Goal: Transaction & Acquisition: Purchase product/service

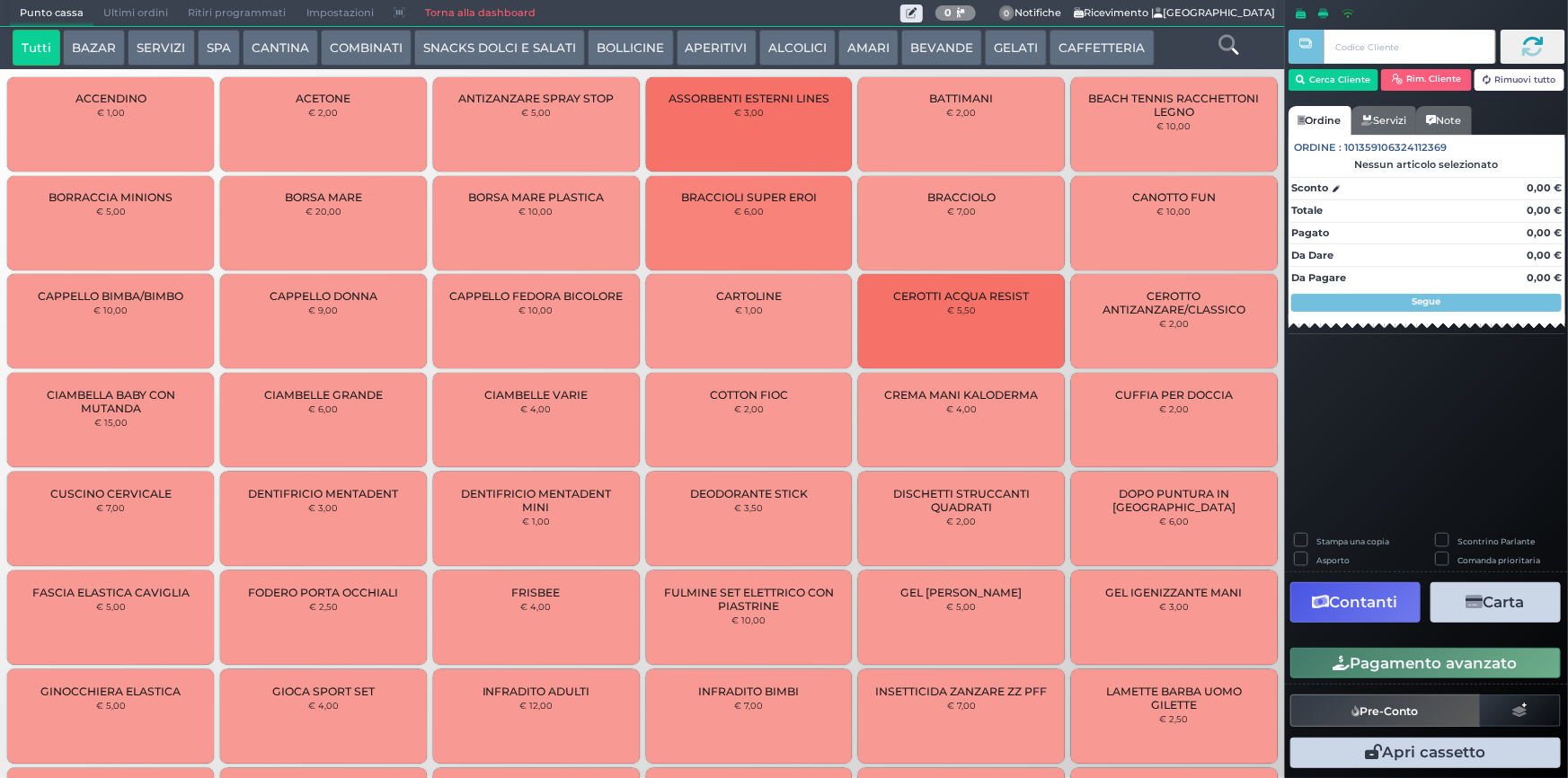
click at [1082, 53] on button "CAFFETTERIA" at bounding box center [1102, 47] width 104 height 36
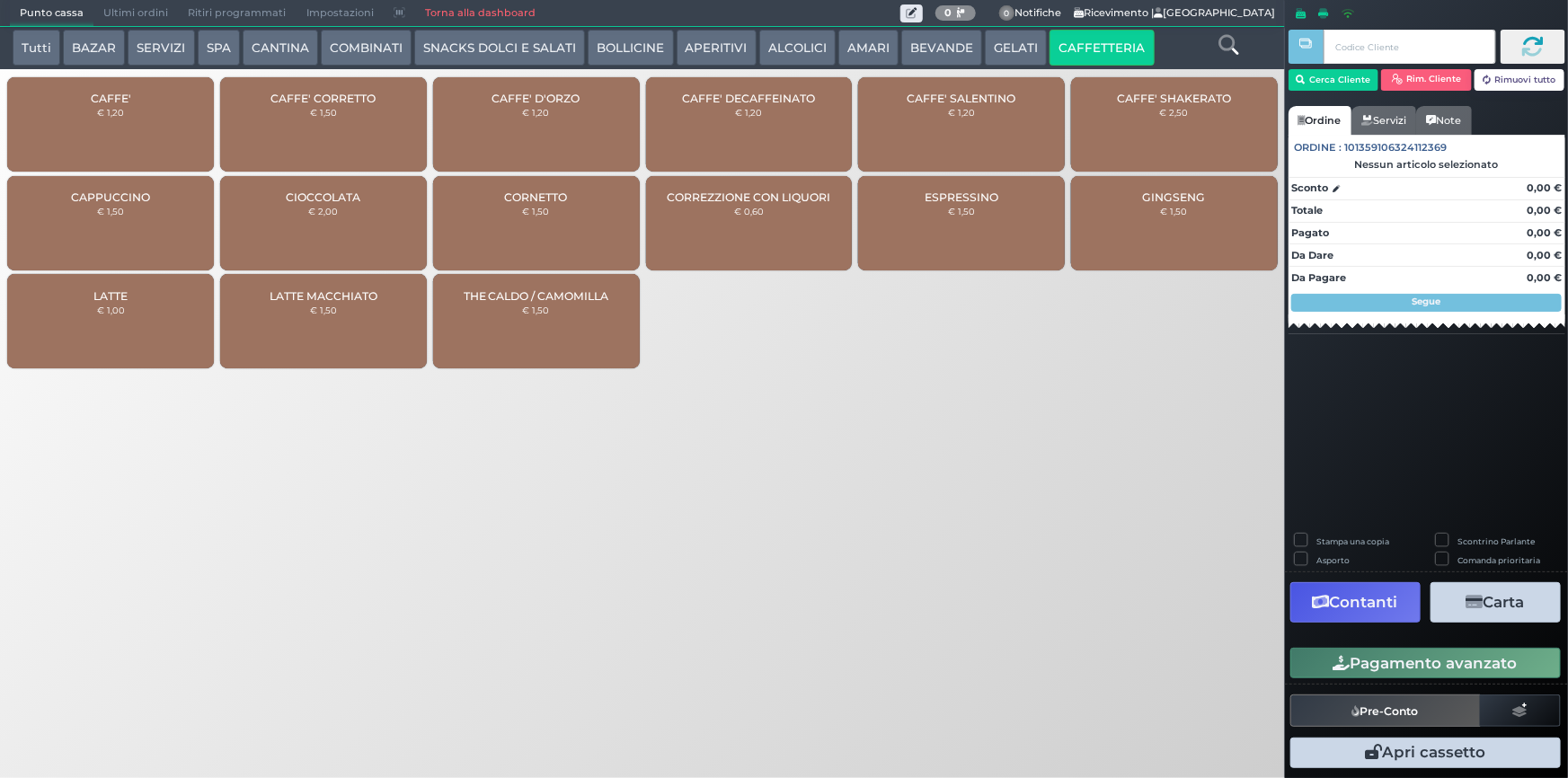
click at [133, 108] on div "CAFFE' € 1,20" at bounding box center [110, 124] width 206 height 94
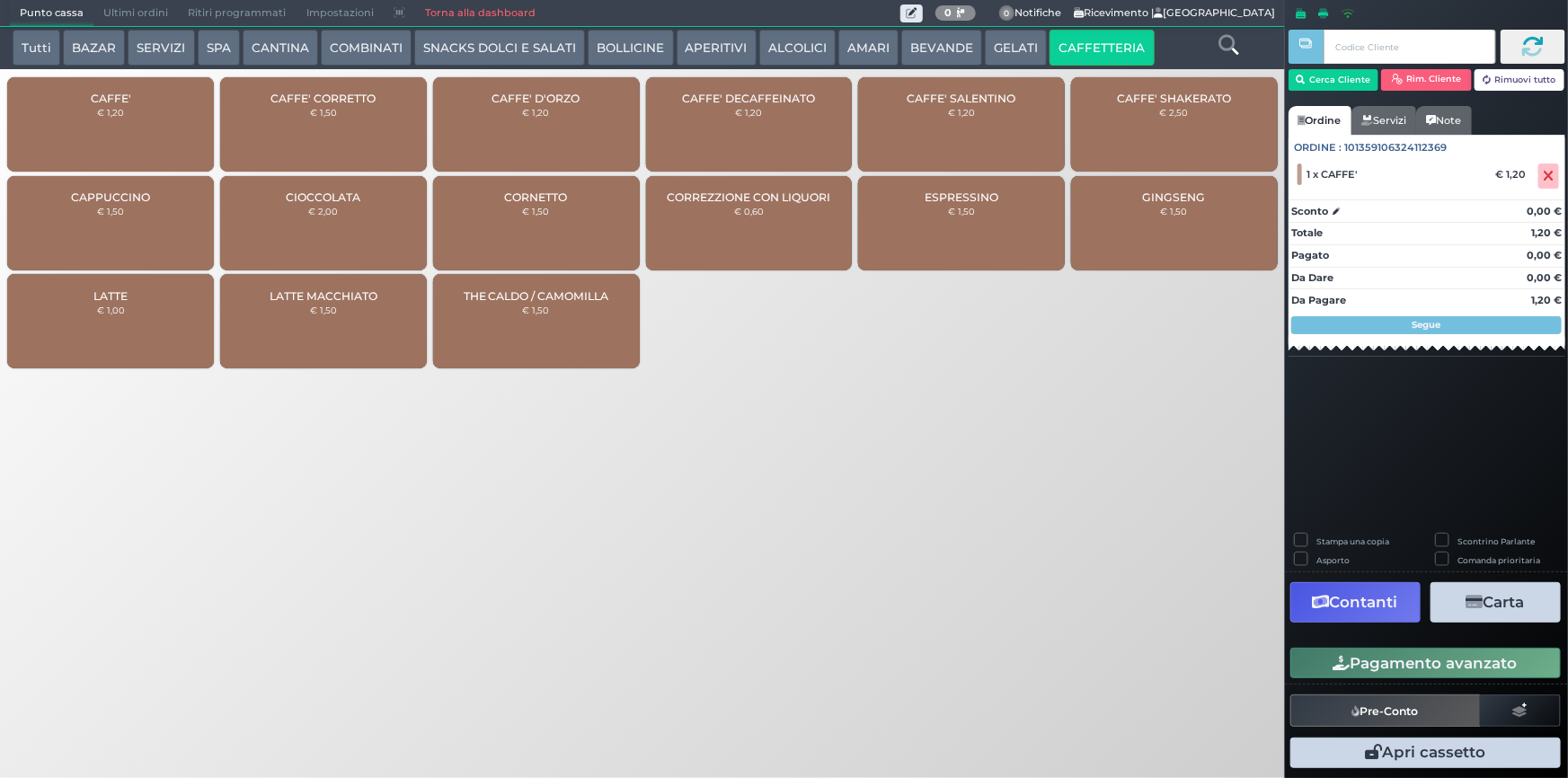
click at [1441, 672] on button "Pagamento avanzato" at bounding box center [1425, 663] width 270 height 30
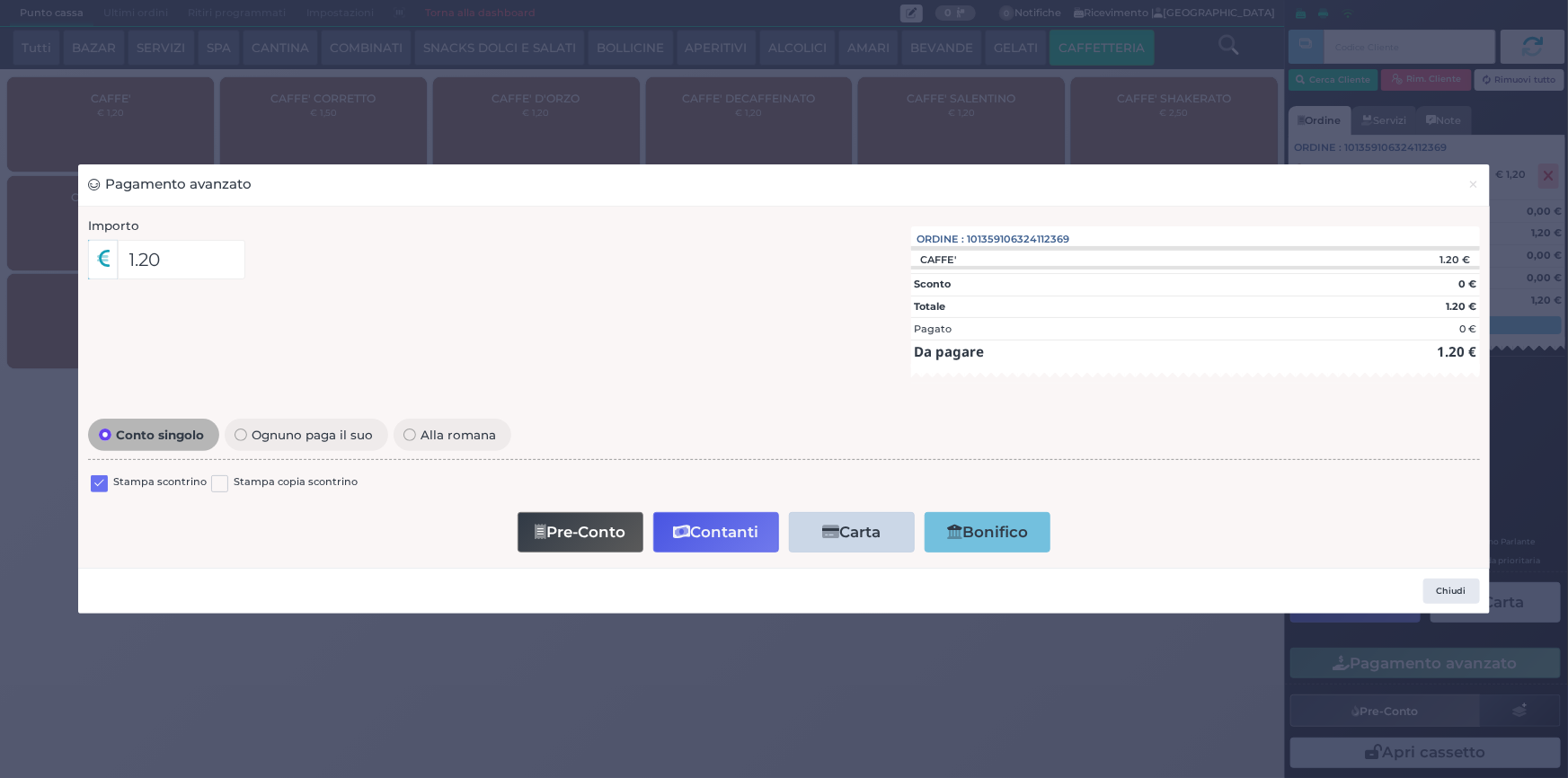
click at [104, 481] on label at bounding box center [99, 484] width 17 height 17
click at [0, 0] on input "checkbox" at bounding box center [0, 0] width 0 height 0
click at [725, 525] on button "Contanti" at bounding box center [716, 532] width 126 height 40
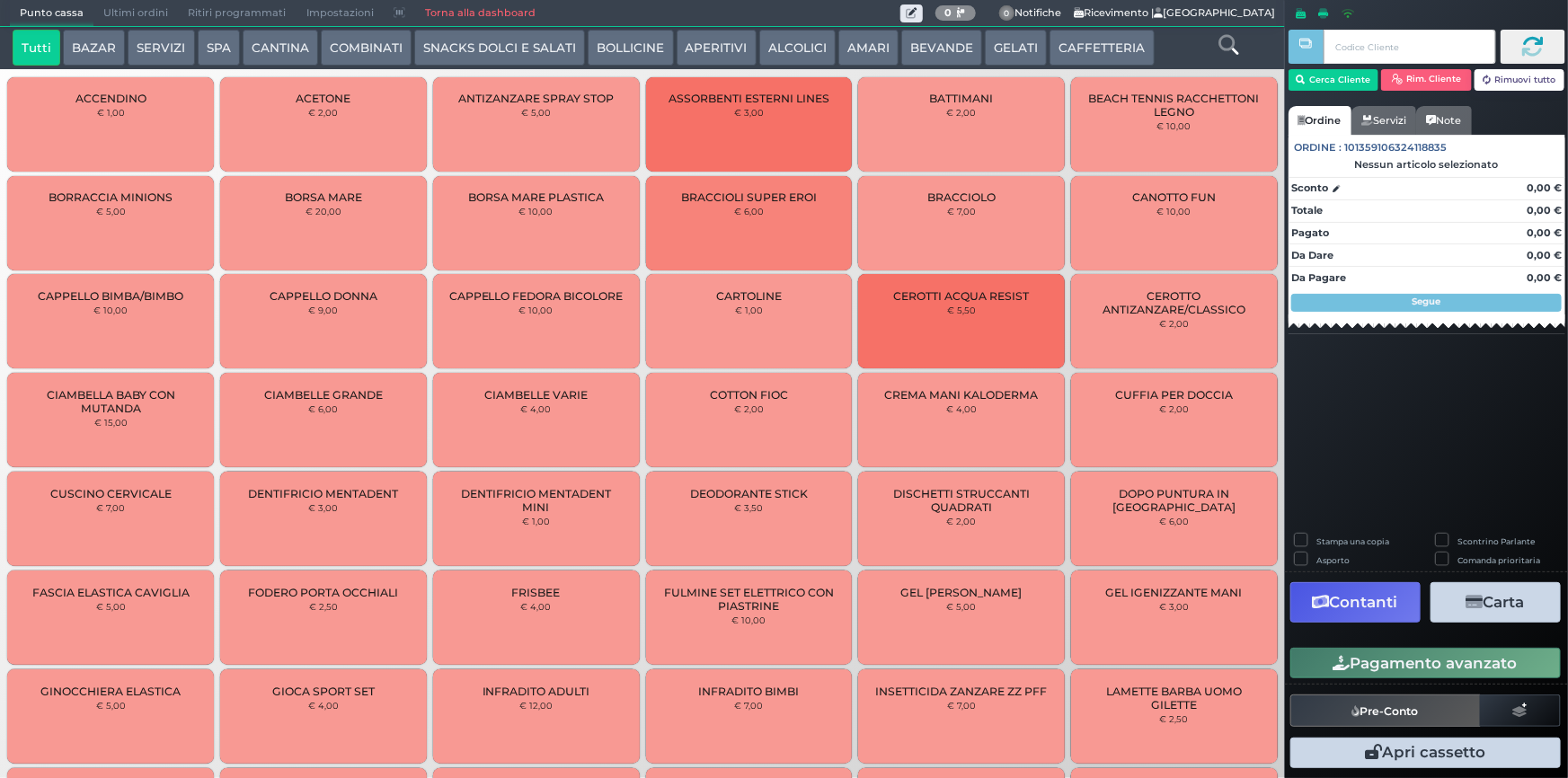
click at [1069, 43] on button "CAFFETTERIA" at bounding box center [1102, 47] width 104 height 36
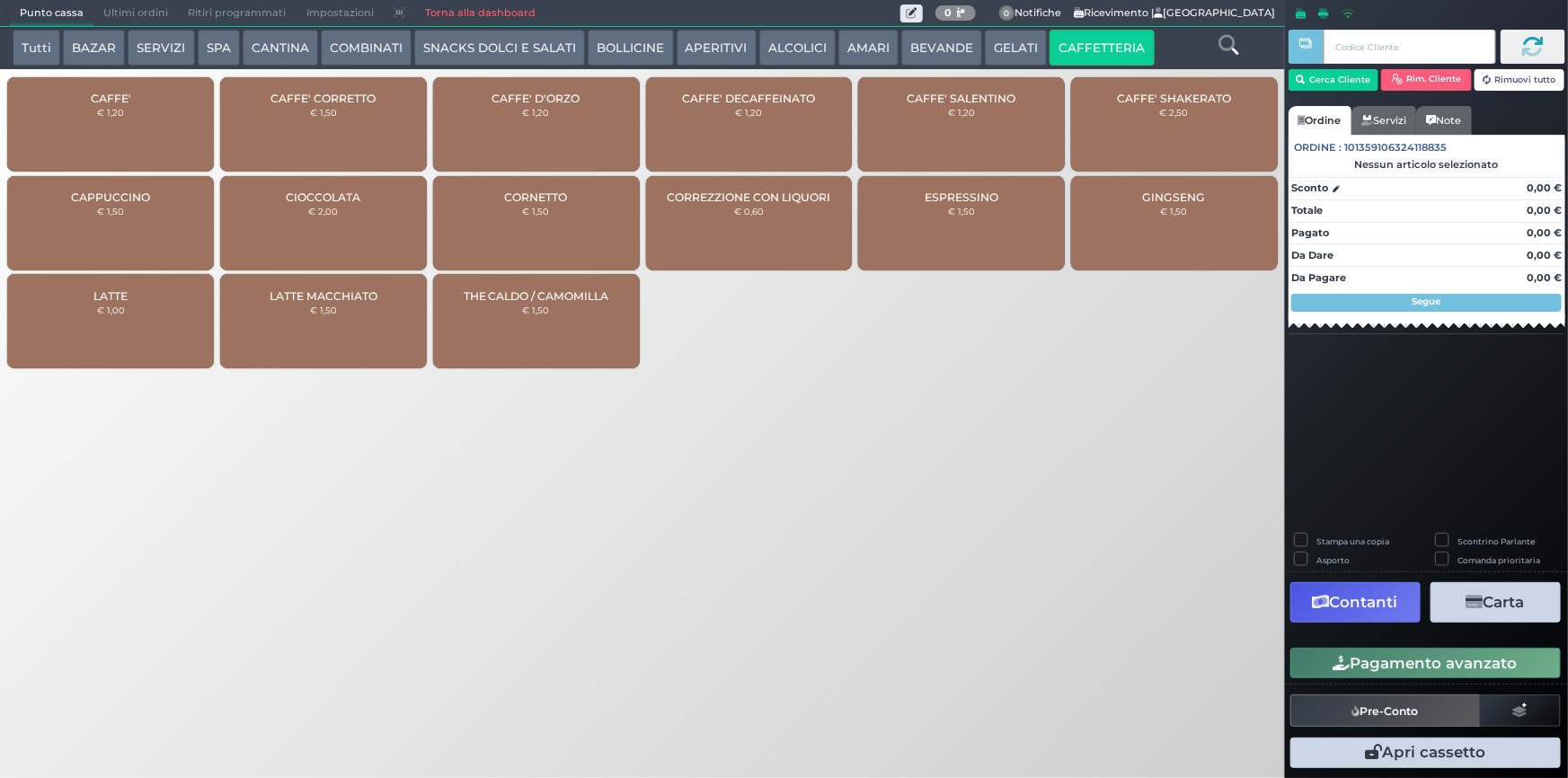
click at [175, 125] on div "CAFFE' € 1,20" at bounding box center [110, 124] width 206 height 94
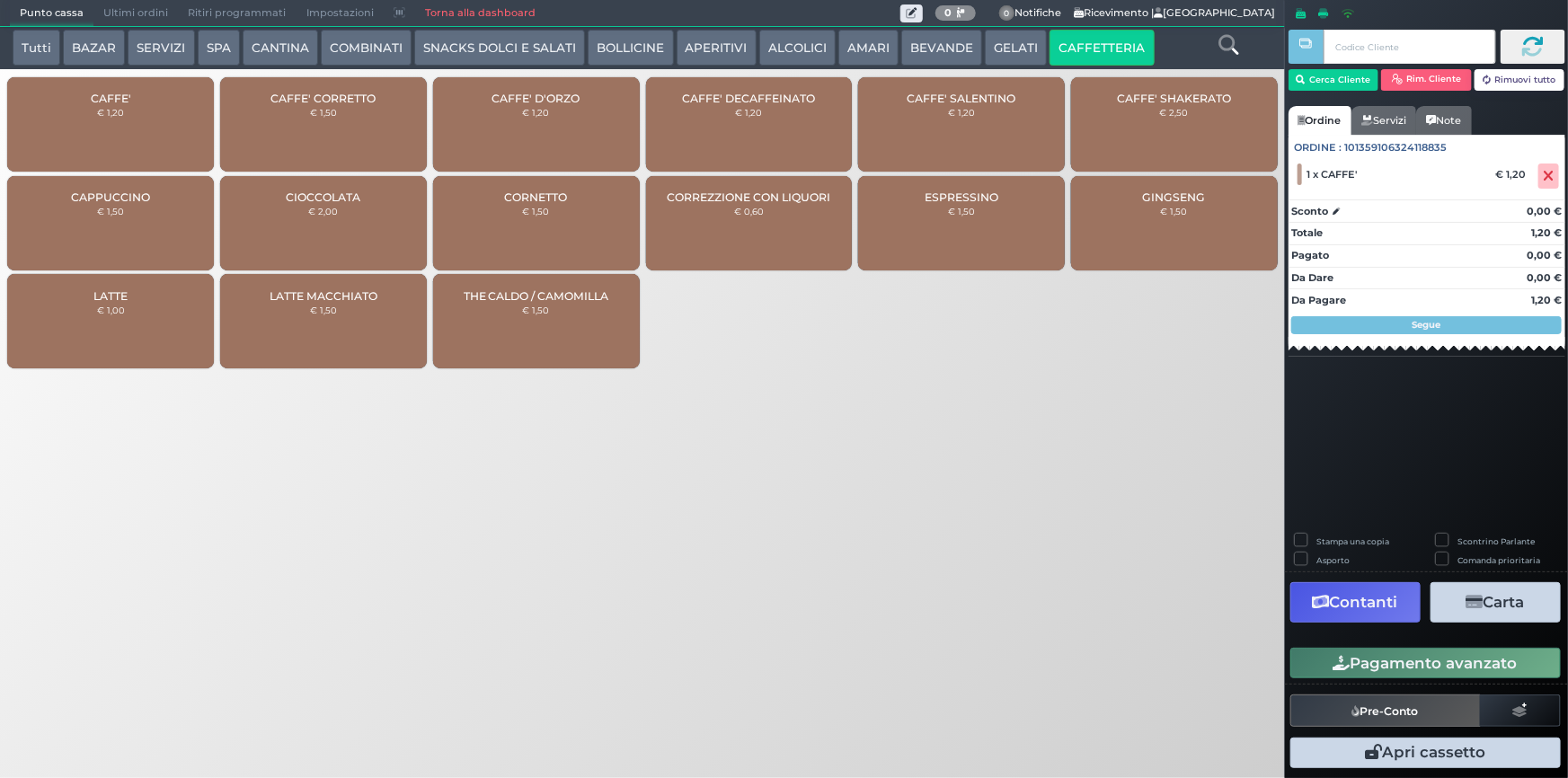
click at [1451, 656] on button "Pagamento avanzato" at bounding box center [1425, 663] width 270 height 30
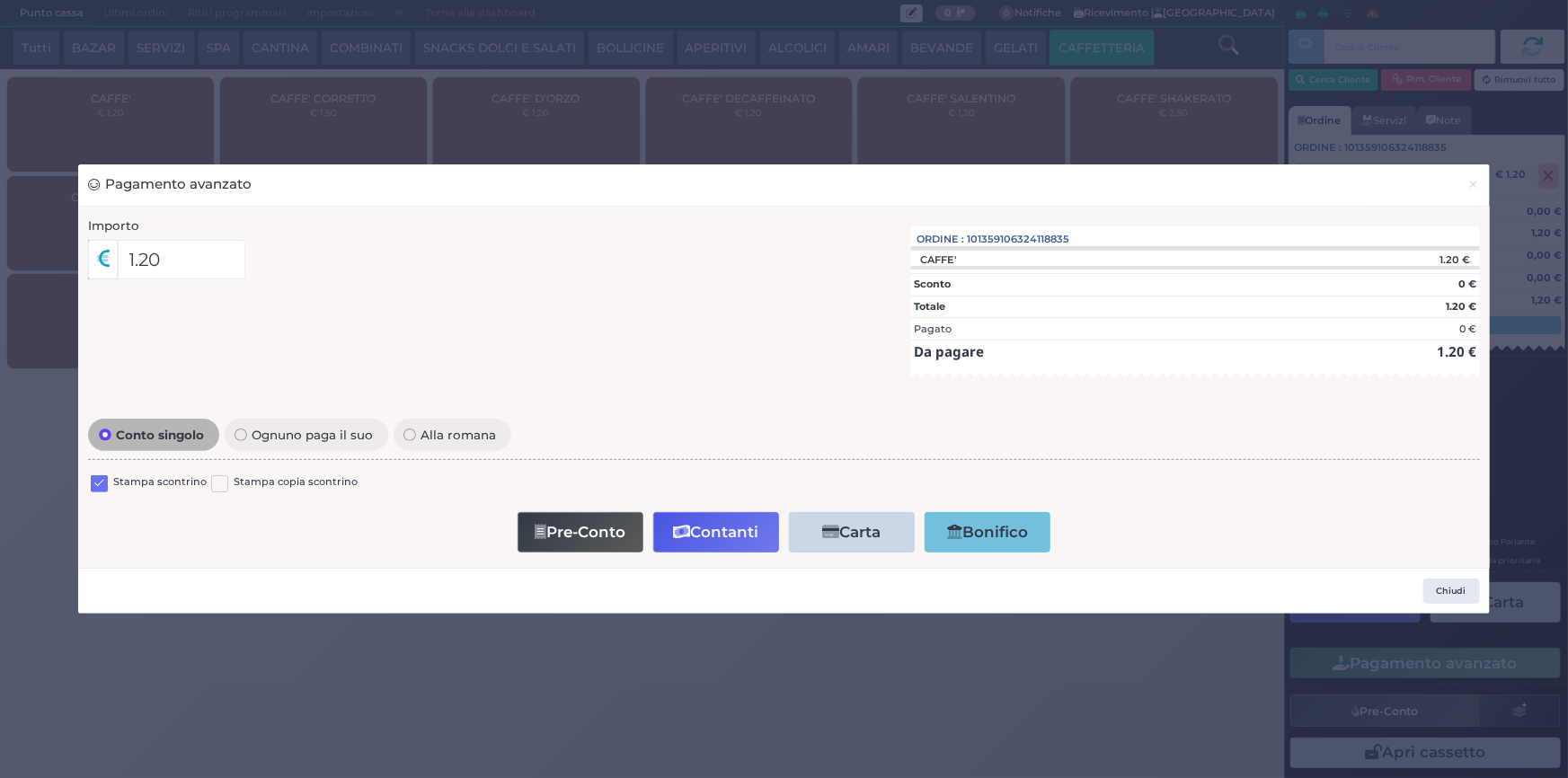
click at [98, 483] on label at bounding box center [99, 484] width 17 height 17
click at [0, 0] on input "checkbox" at bounding box center [0, 0] width 0 height 0
click at [688, 535] on icon "button" at bounding box center [681, 532] width 17 height 16
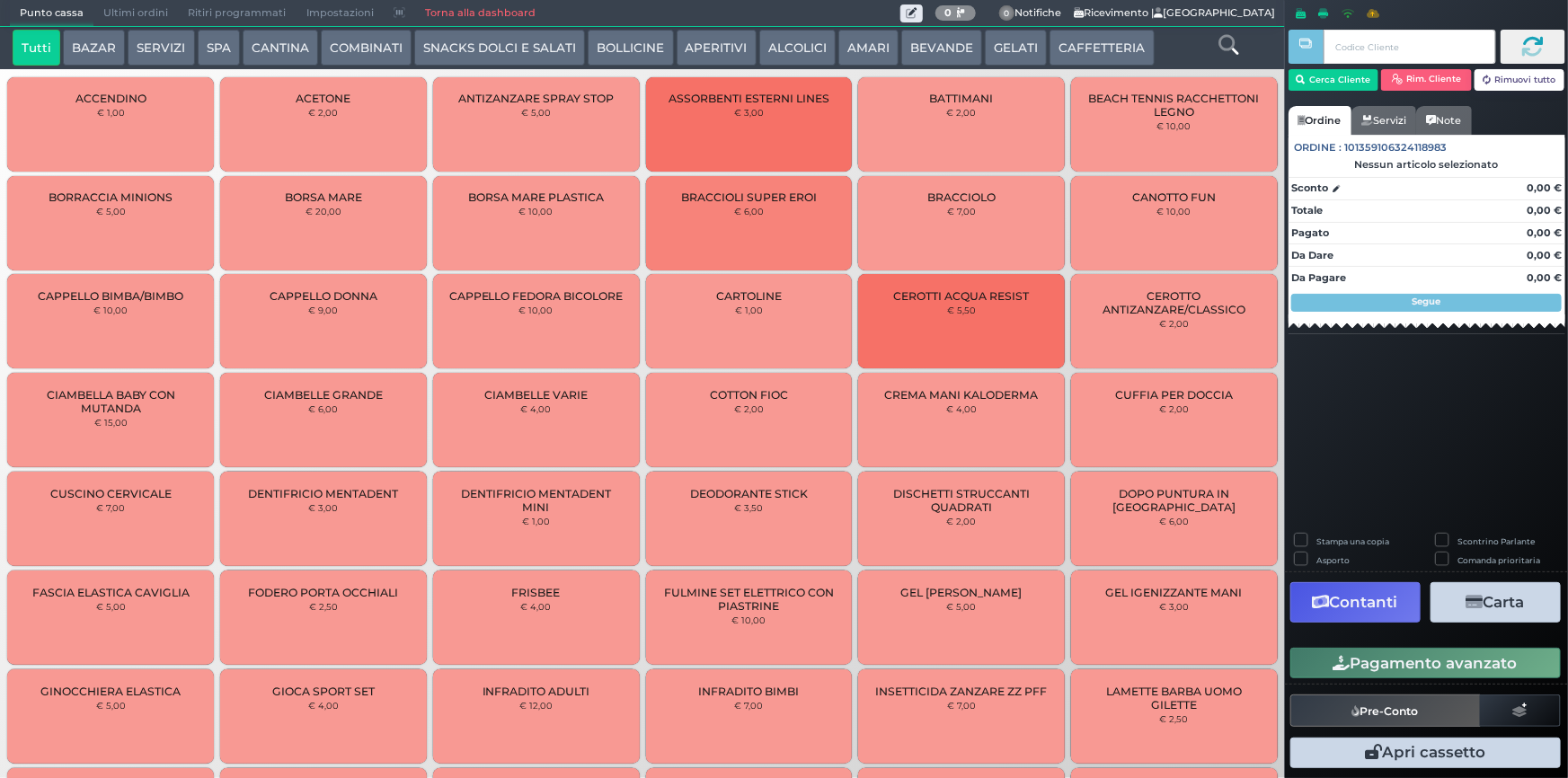
click at [1112, 54] on button "CAFFETTERIA" at bounding box center [1102, 47] width 104 height 36
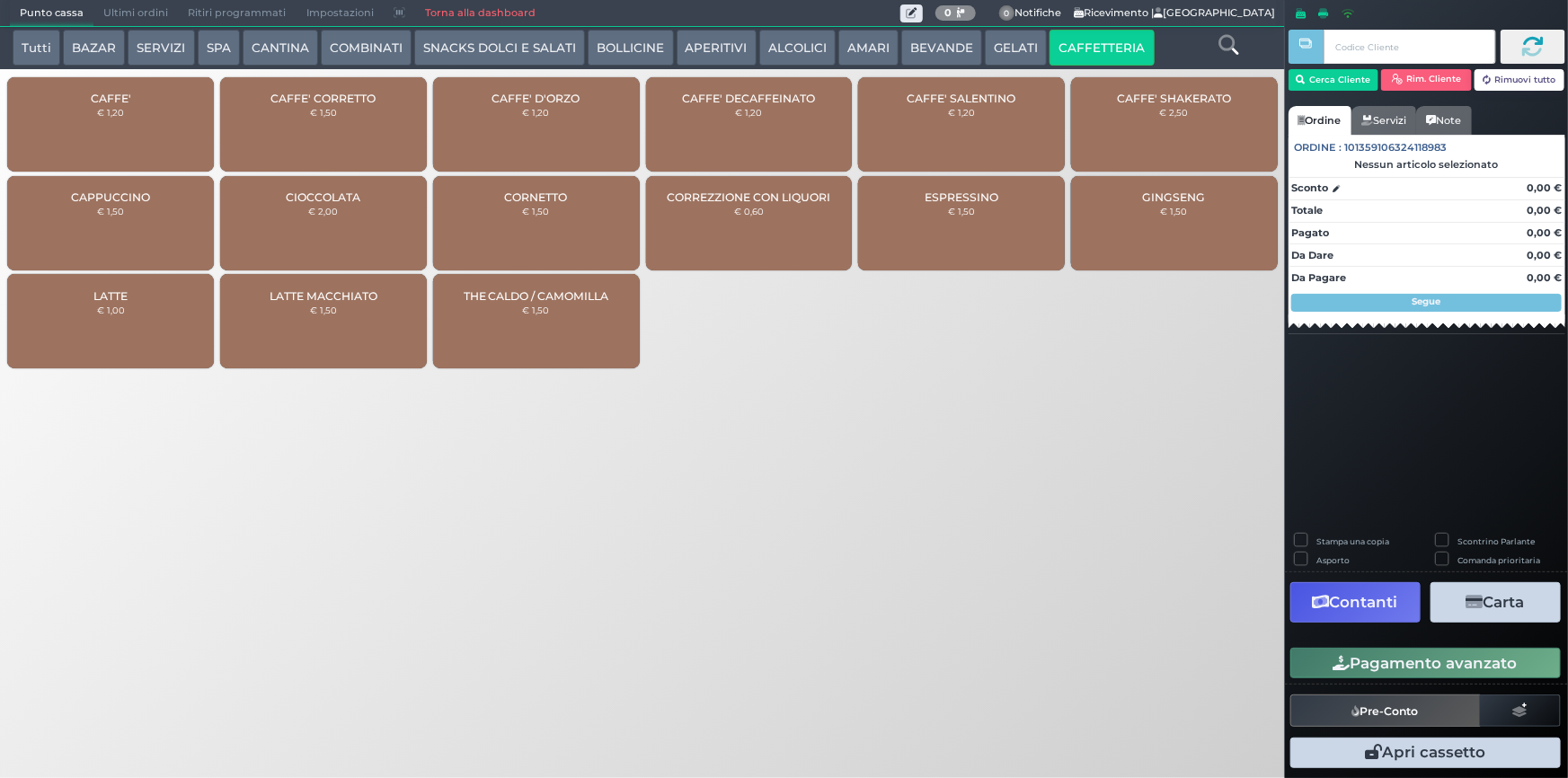
click at [188, 134] on div "CAFFE' € 1,20" at bounding box center [110, 124] width 206 height 94
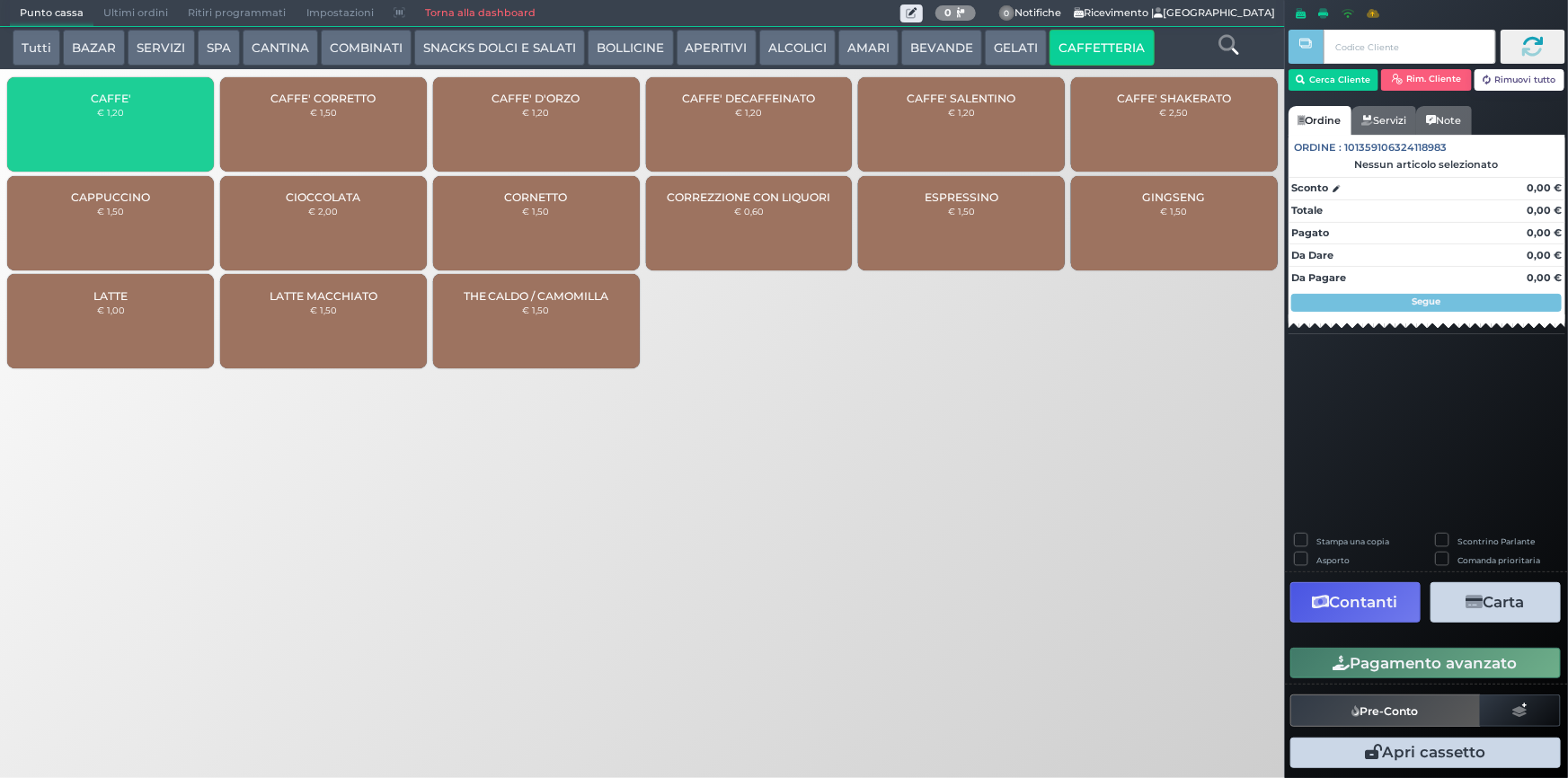
click at [135, 137] on div "CAFFE' € 1,20" at bounding box center [110, 124] width 206 height 94
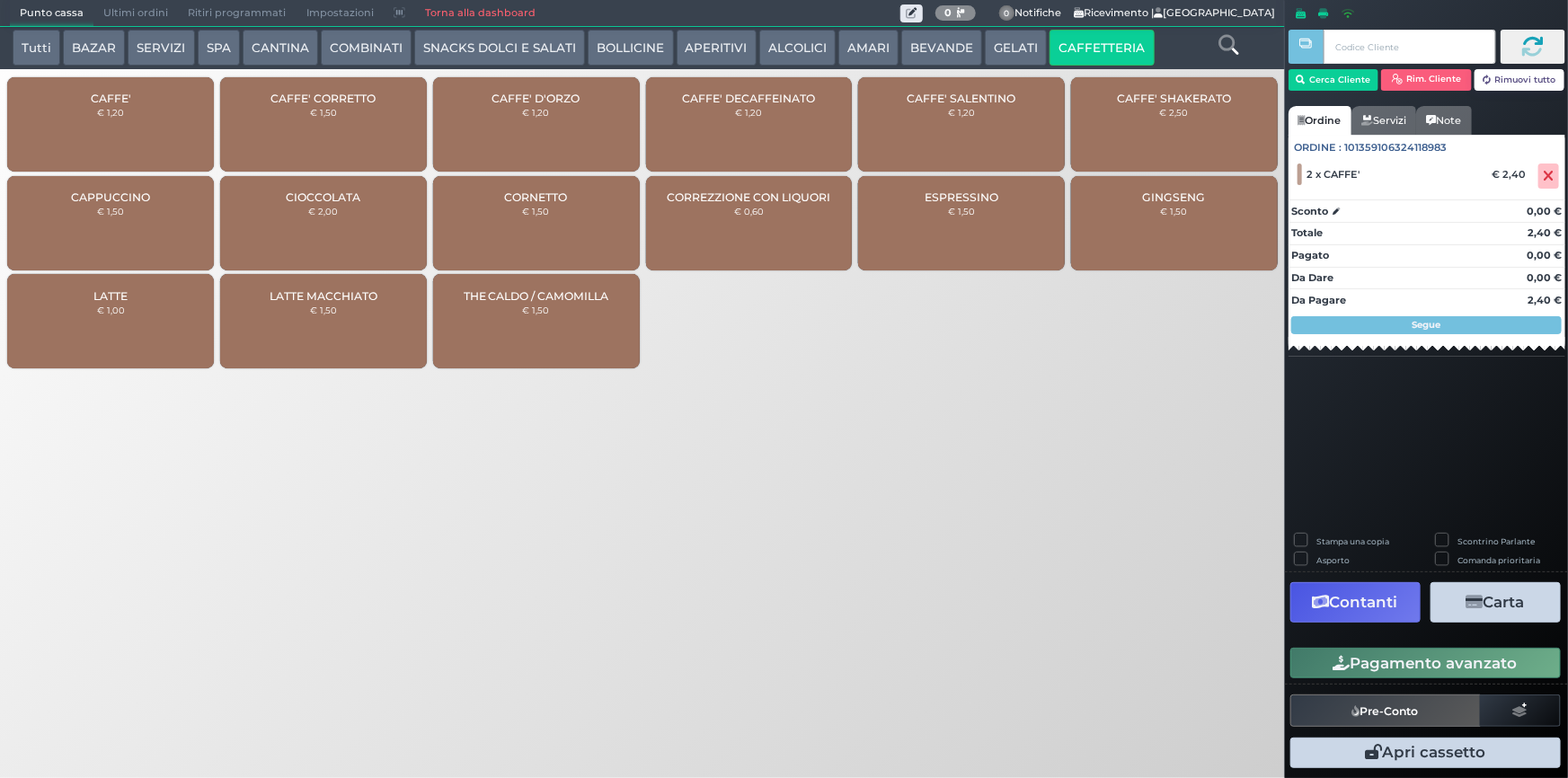
click at [1426, 666] on button "Pagamento avanzato" at bounding box center [1425, 663] width 270 height 30
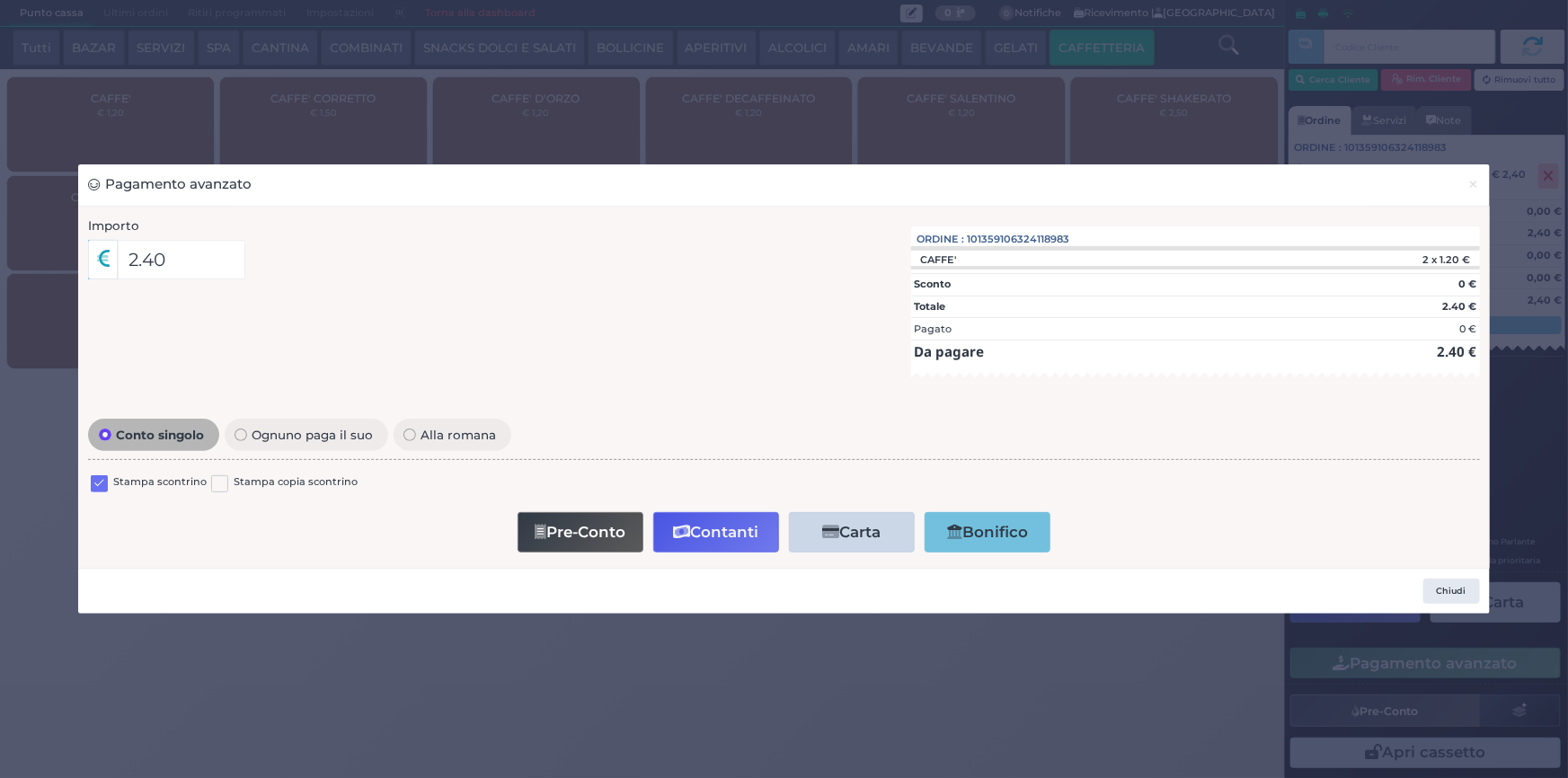
drag, startPoint x: 102, startPoint y: 480, endPoint x: 115, endPoint y: 522, distance: 44.0
click at [102, 481] on label at bounding box center [99, 484] width 17 height 17
click at [0, 0] on input "checkbox" at bounding box center [0, 0] width 0 height 0
click at [696, 542] on button "Contanti" at bounding box center [716, 532] width 126 height 40
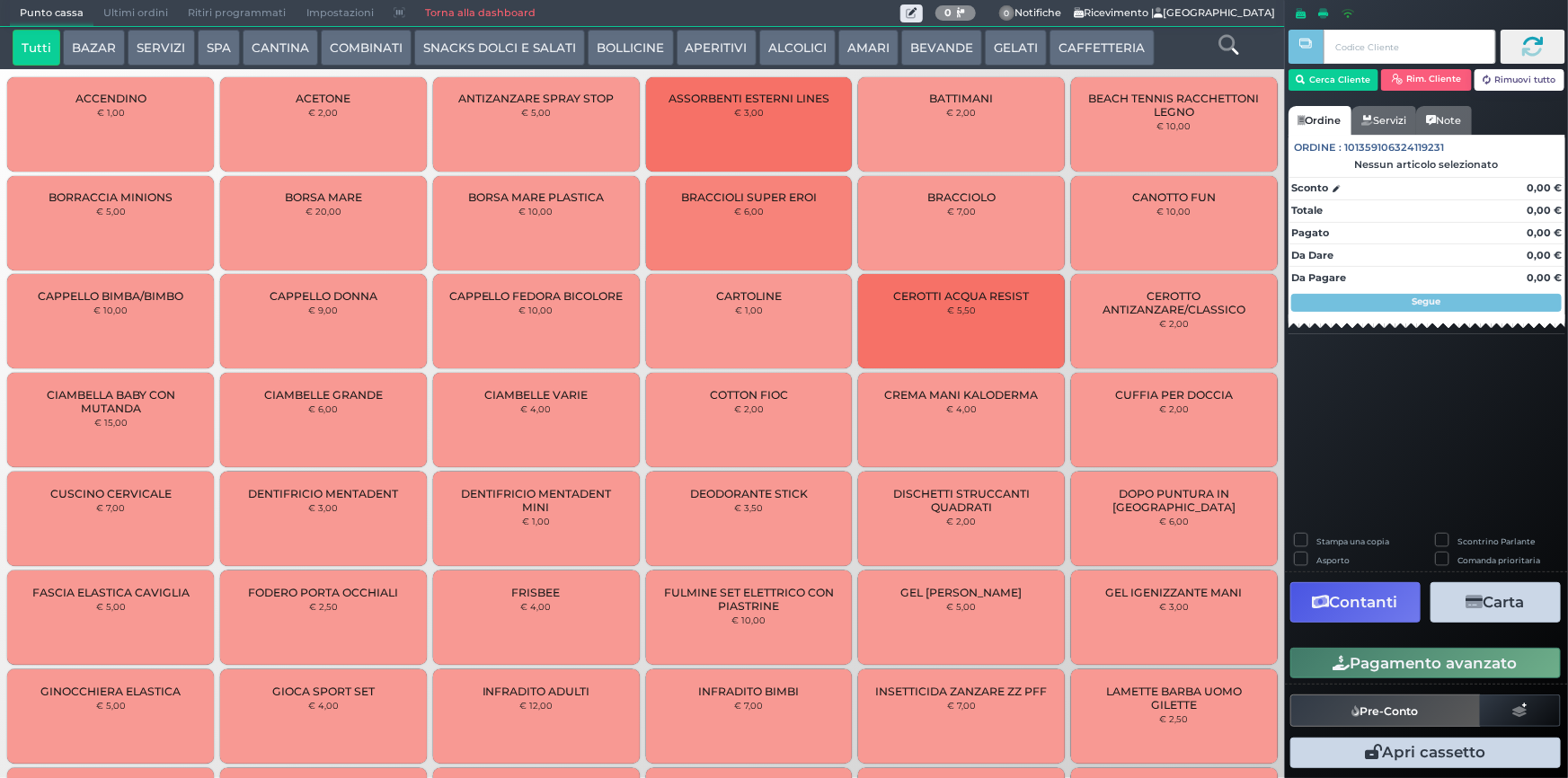
click at [1113, 41] on button "CAFFETTERIA" at bounding box center [1102, 47] width 104 height 36
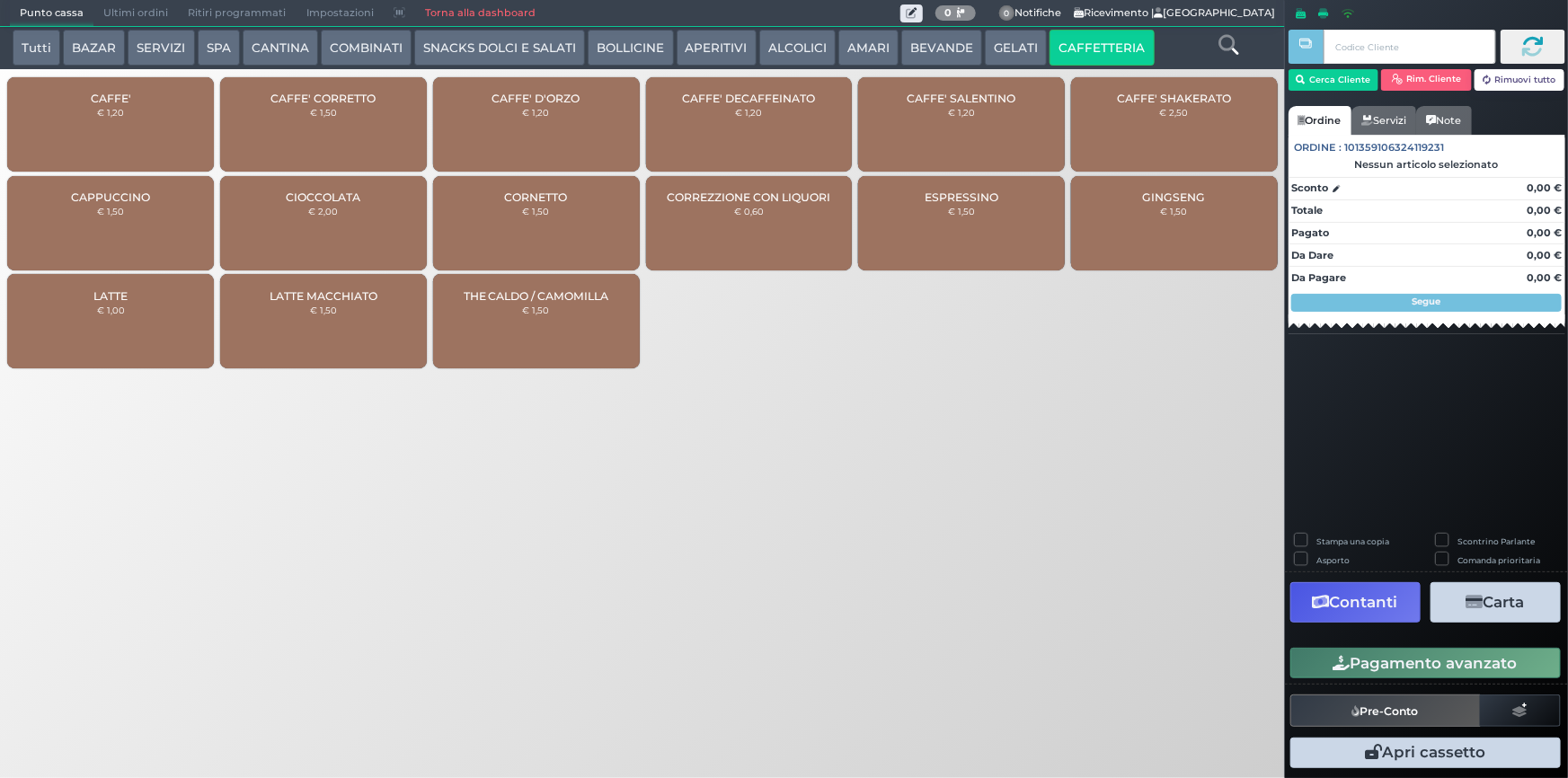
click at [114, 118] on div "CAFFE' € 1,20" at bounding box center [110, 124] width 206 height 94
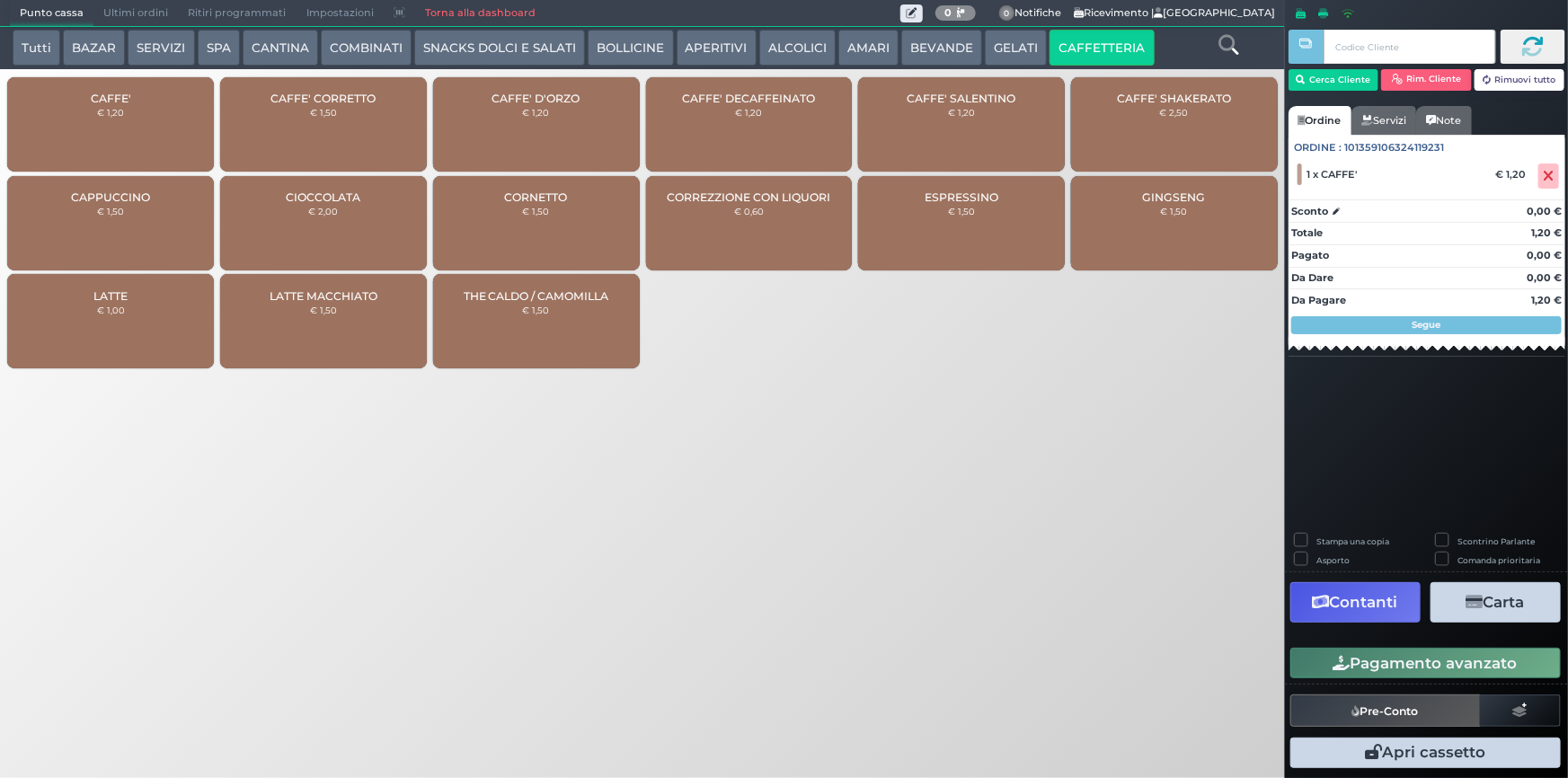
click at [1369, 660] on button "Pagamento avanzato" at bounding box center [1425, 663] width 270 height 30
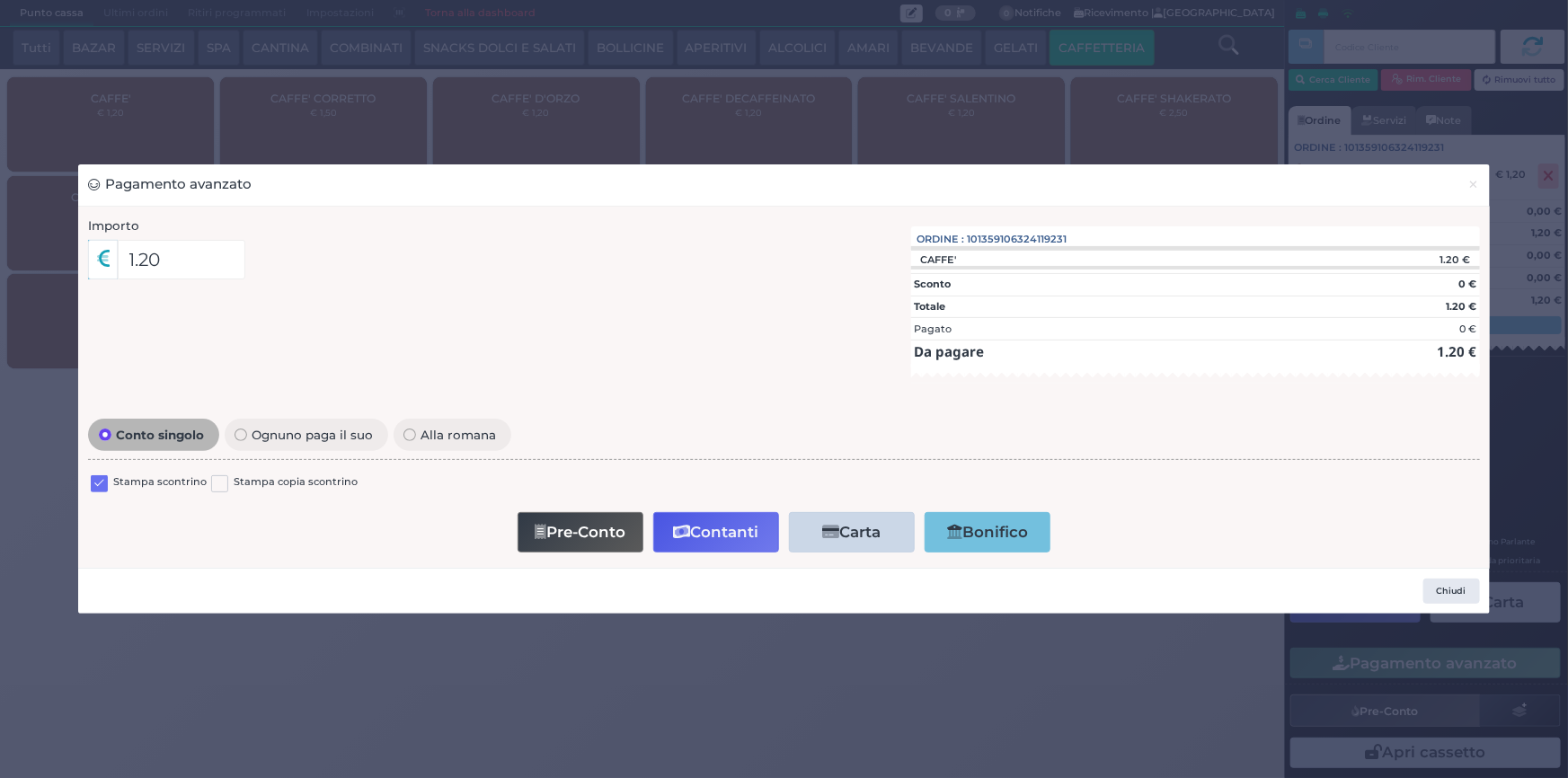
click at [92, 485] on label at bounding box center [99, 484] width 17 height 17
click at [0, 0] on input "checkbox" at bounding box center [0, 0] width 0 height 0
click at [702, 531] on button "Contanti" at bounding box center [716, 532] width 126 height 40
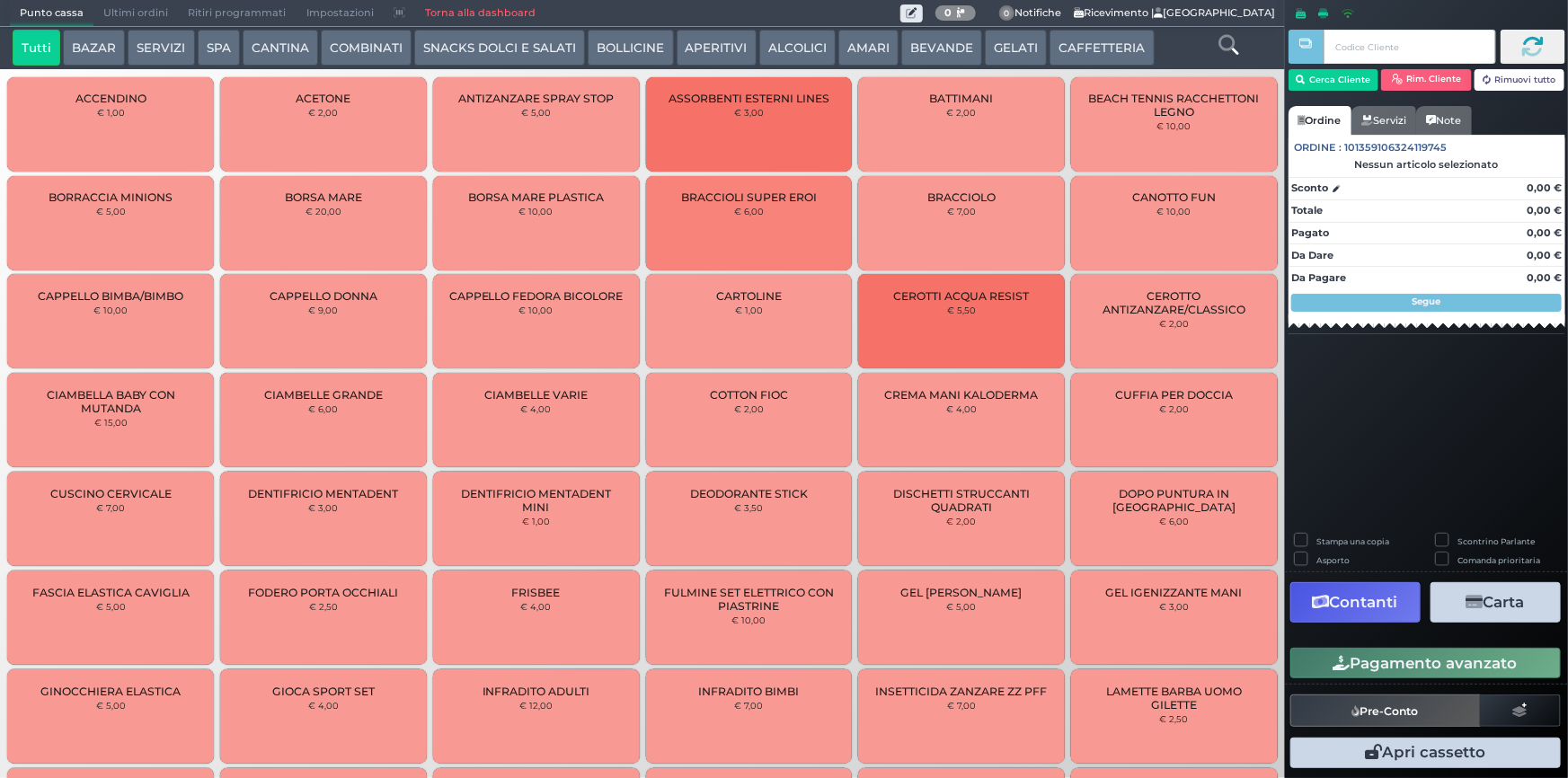
click at [1105, 37] on button "CAFFETTERIA" at bounding box center [1102, 47] width 104 height 36
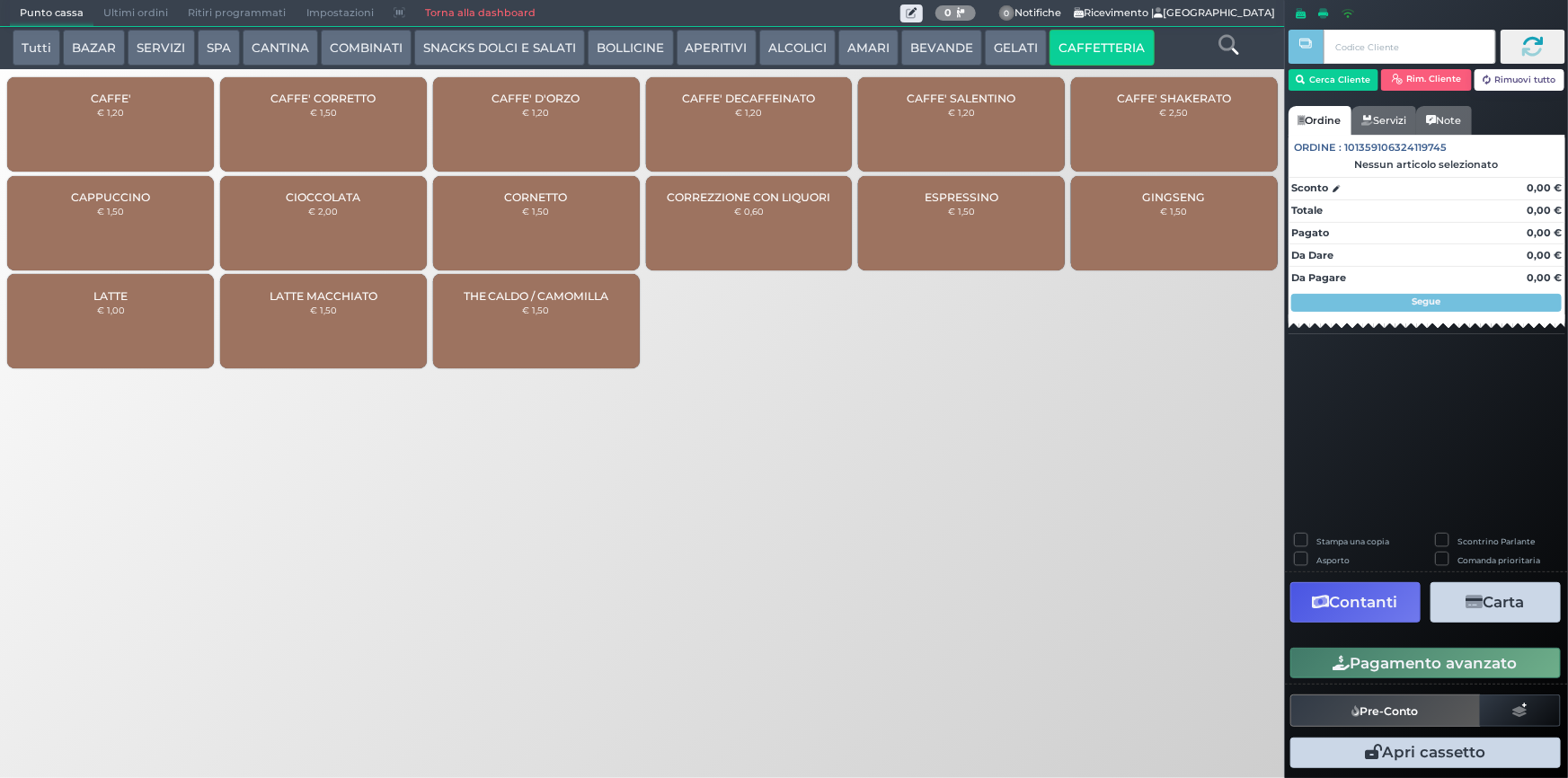
click at [136, 12] on span "Ultimi ordini" at bounding box center [136, 13] width 84 height 25
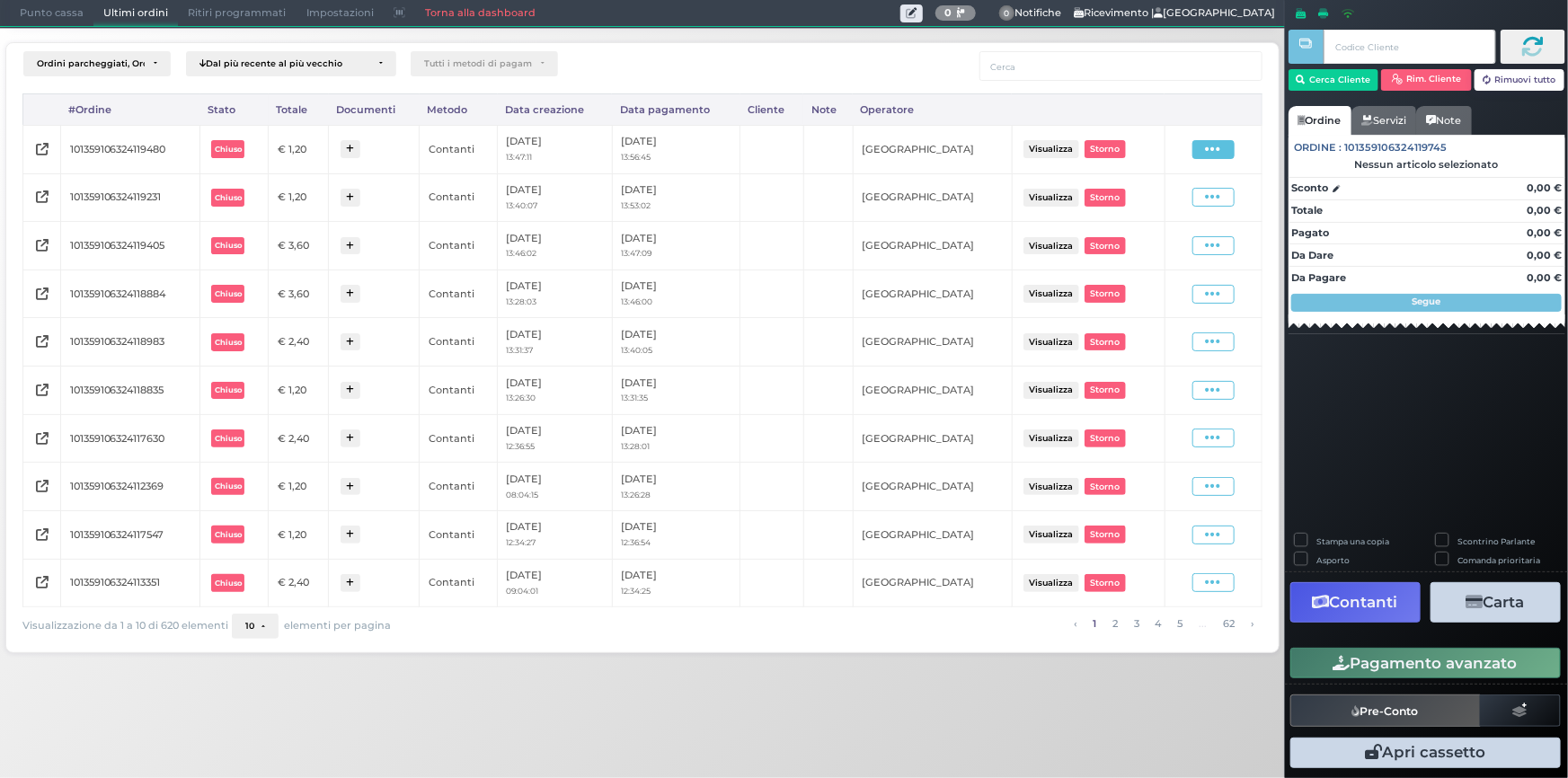
click at [1204, 140] on span at bounding box center [1213, 149] width 42 height 19
click at [1163, 199] on span "Ristampa Pre-Conto" at bounding box center [1172, 201] width 73 height 30
click at [1213, 146] on icon at bounding box center [1213, 149] width 16 height 17
click at [1170, 197] on span "Ristampa Pre-Conto" at bounding box center [1172, 201] width 73 height 30
drag, startPoint x: 1223, startPoint y: 150, endPoint x: 1212, endPoint y: 166, distance: 19.4
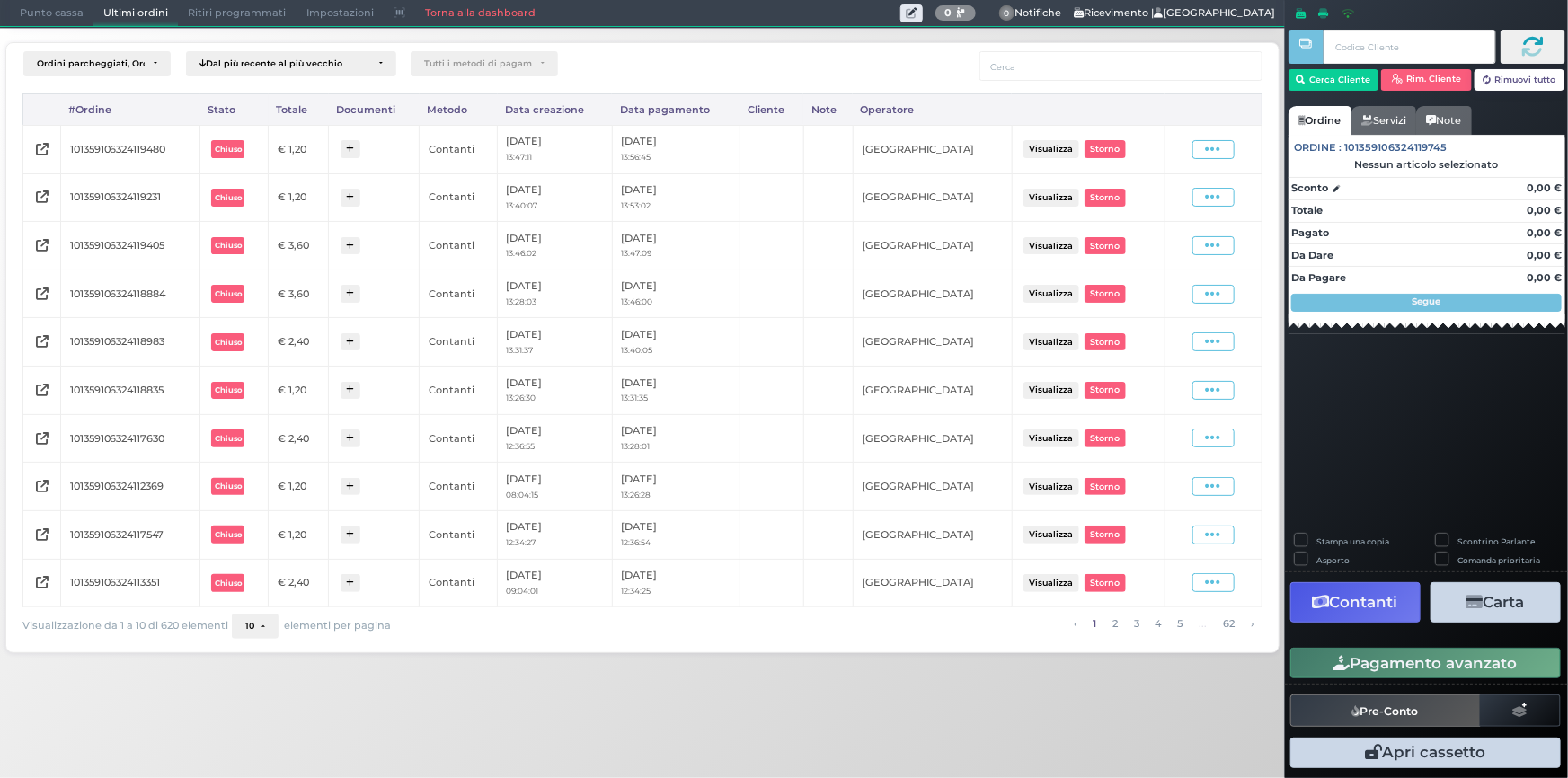
click at [1223, 149] on span at bounding box center [1213, 149] width 42 height 19
click at [1177, 193] on span "Ristampa Pre-Conto" at bounding box center [1172, 201] width 73 height 30
click at [1339, 88] on button "Cerca Cliente" at bounding box center [1333, 80] width 91 height 22
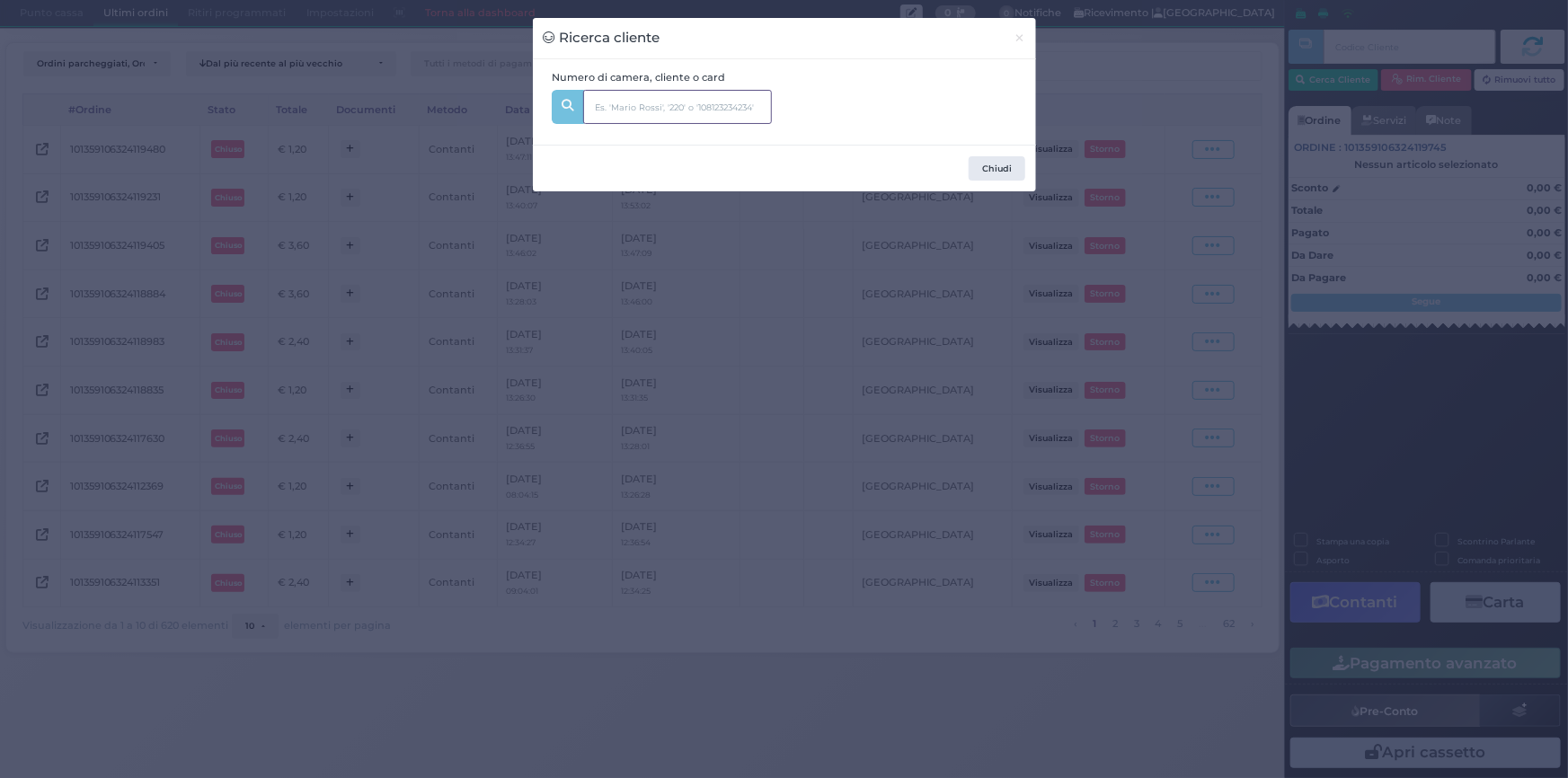
click at [745, 107] on input "text" at bounding box center [677, 106] width 189 height 34
type input "lotito"
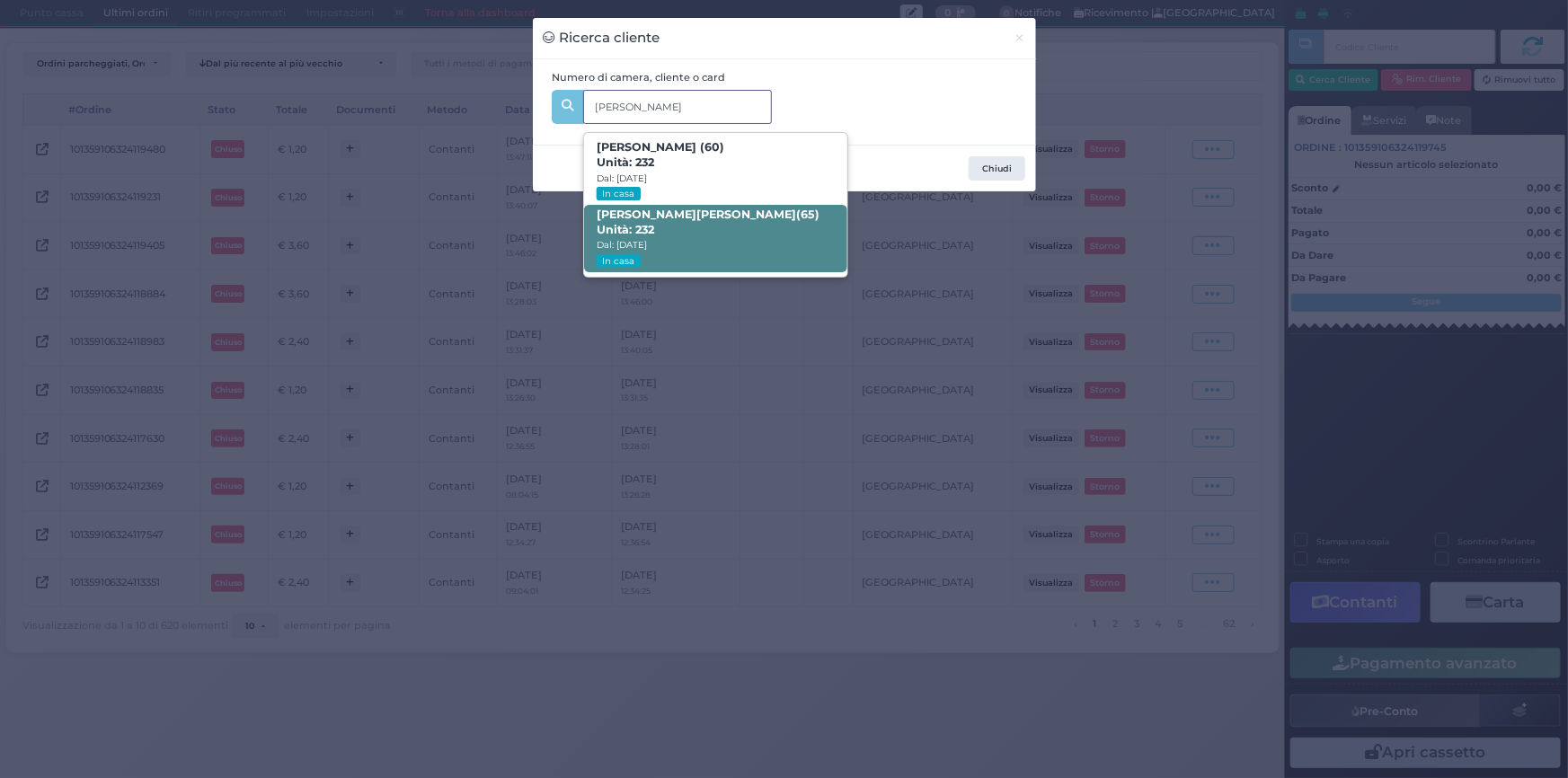
click at [725, 224] on span "FRANCESCO LOTITO (65) Unità: 232 Dal: 07/09/2025 In casa" at bounding box center [715, 239] width 263 height 68
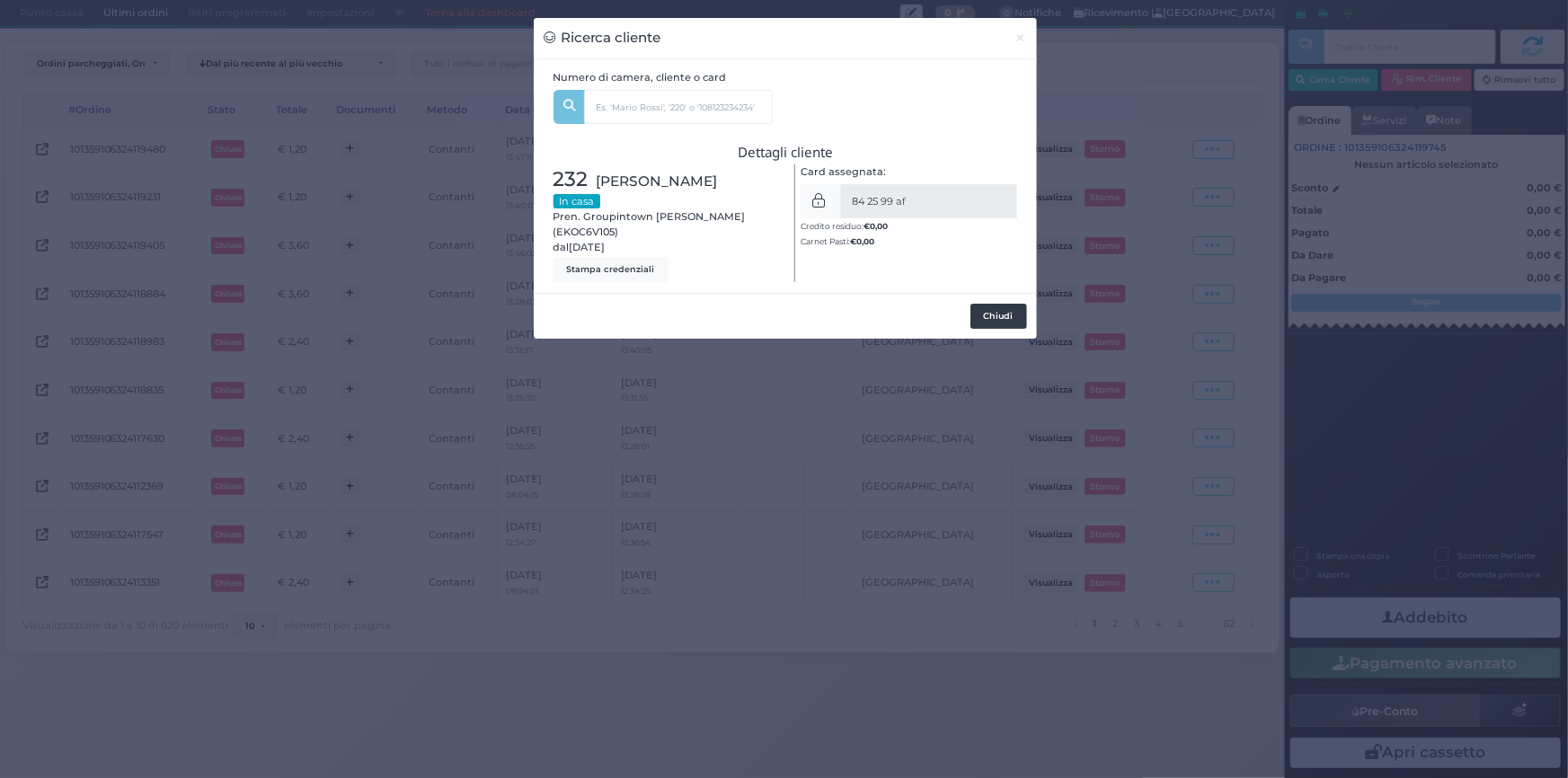
click at [999, 319] on button "Chiudi" at bounding box center [999, 315] width 57 height 25
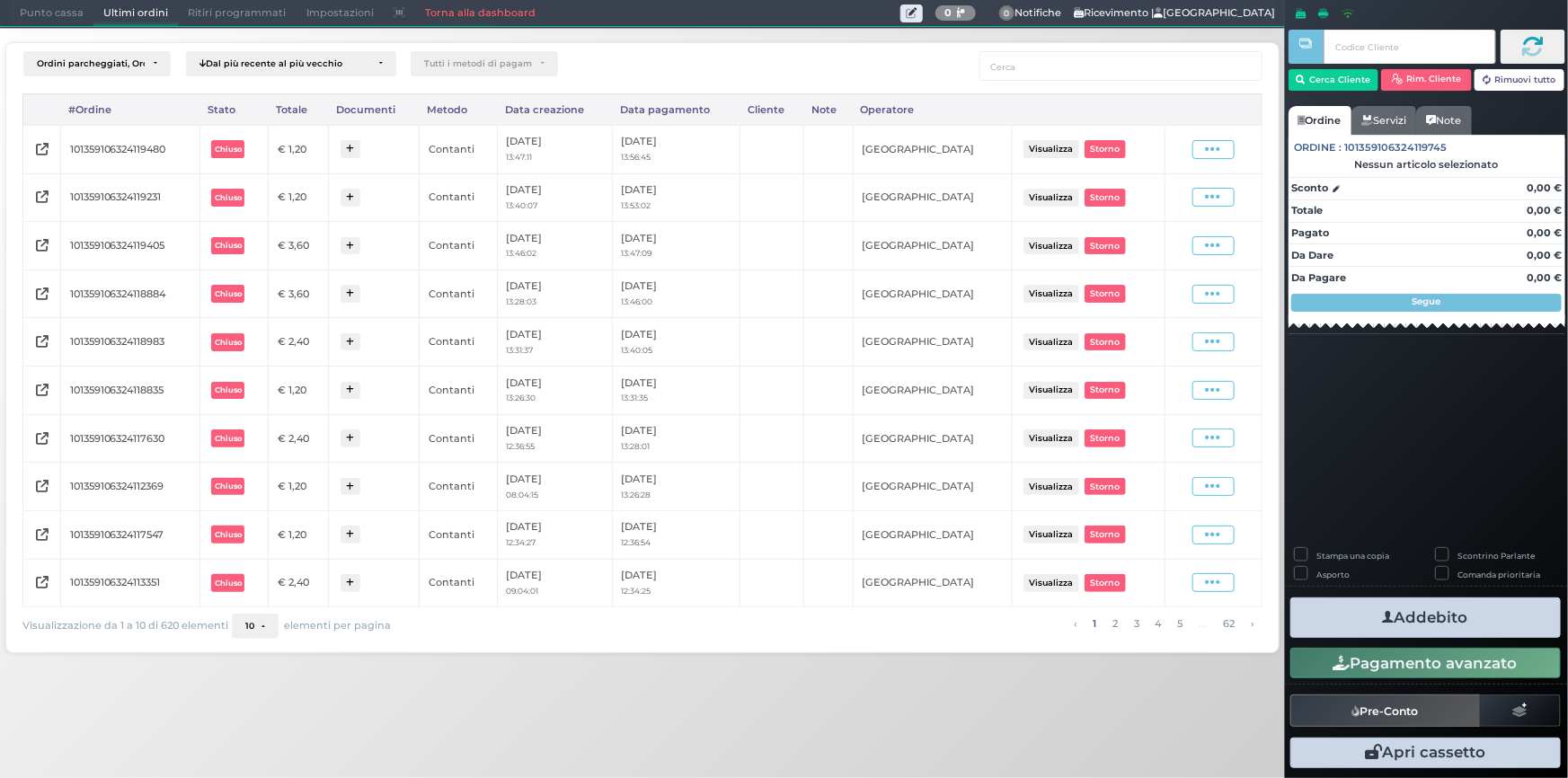
click at [63, 18] on span "Punto cassa" at bounding box center [51, 13] width 83 height 25
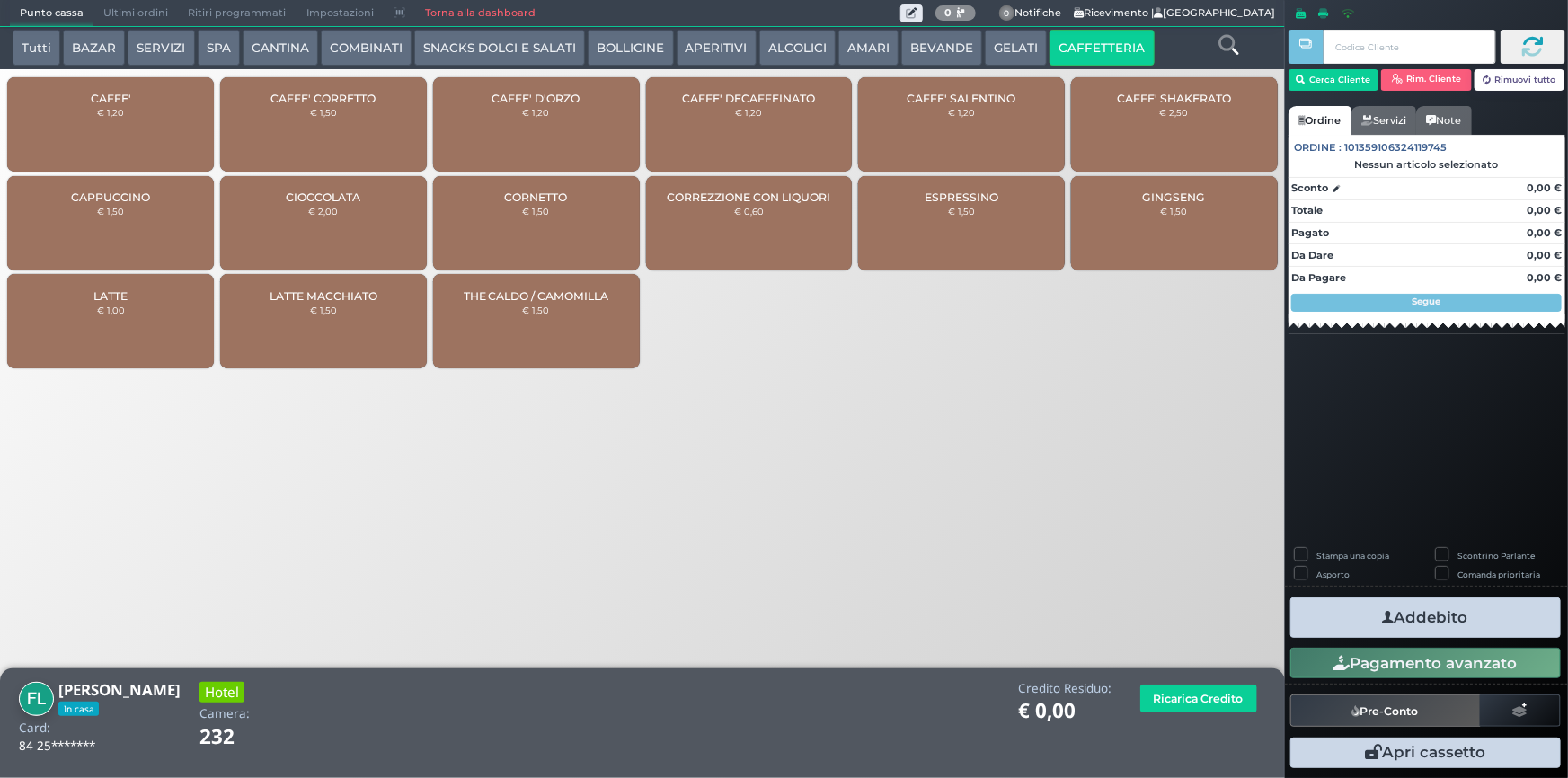
click at [152, 54] on button "SERVIZI" at bounding box center [160, 47] width 67 height 36
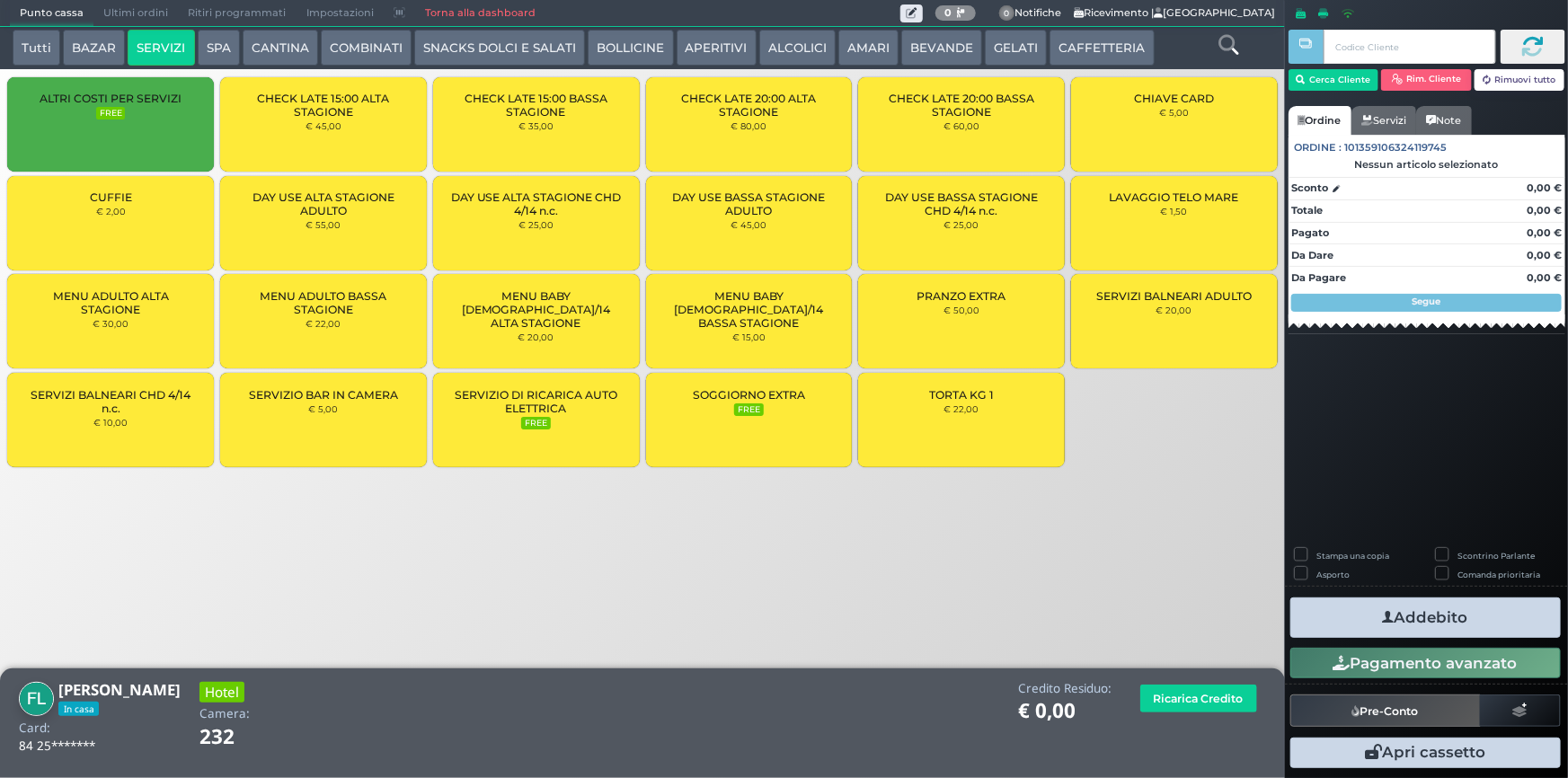
click at [314, 331] on div "MENU ADULTO BASSA STAGIONE € 22,00" at bounding box center [323, 321] width 206 height 94
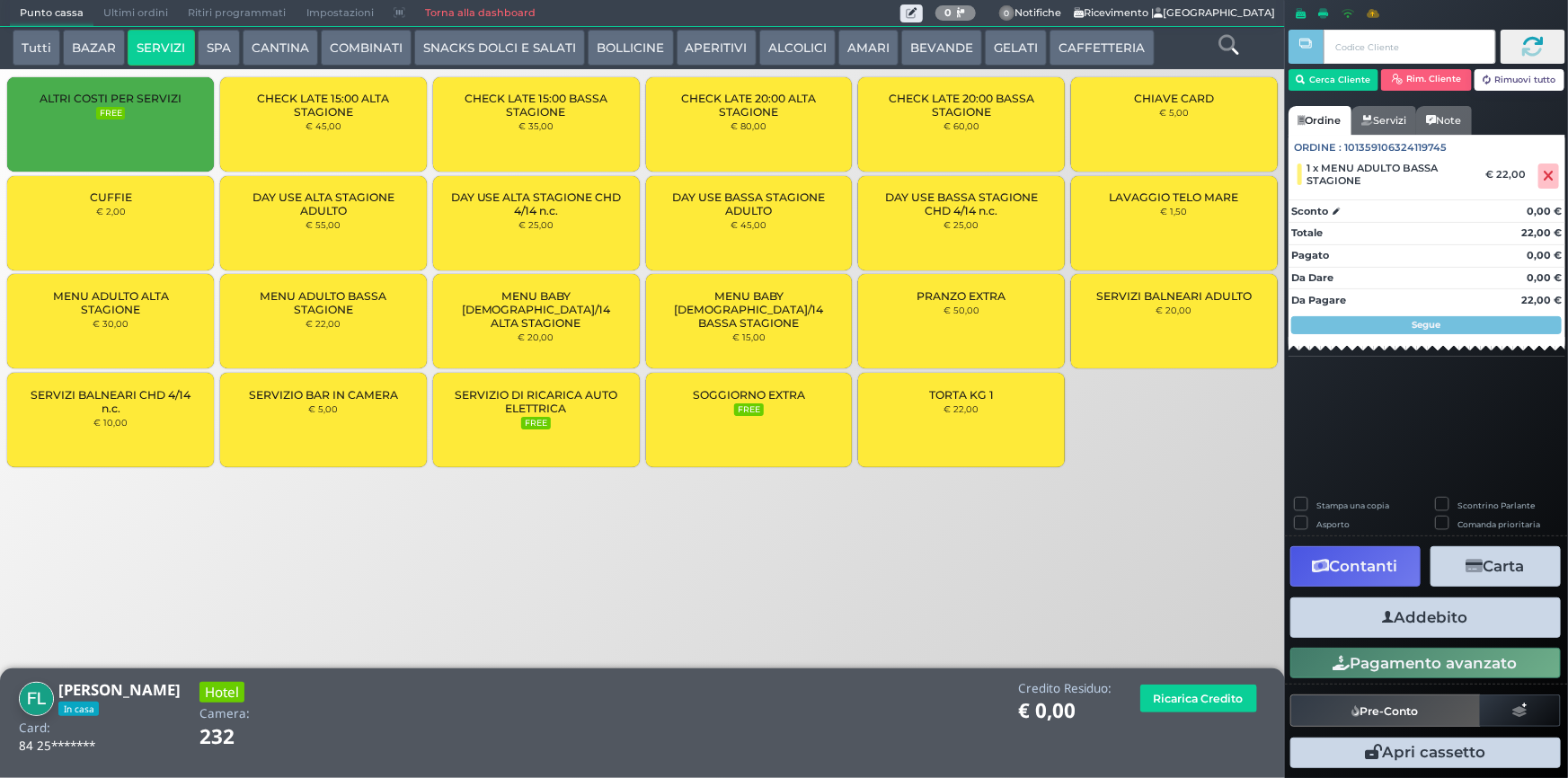
click at [1352, 619] on button "Addebito" at bounding box center [1425, 618] width 270 height 40
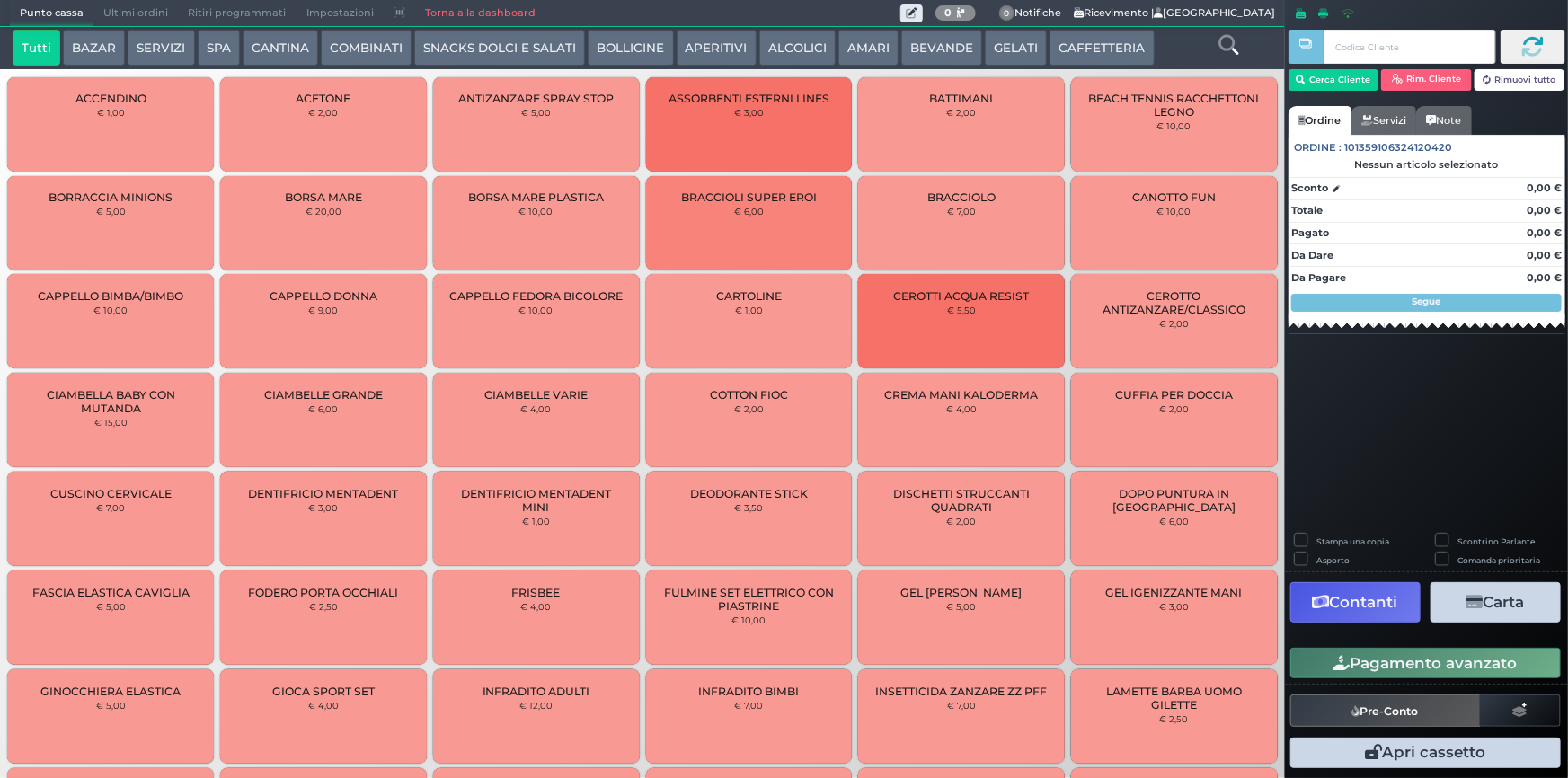
click at [1064, 41] on button "CAFFETTERIA" at bounding box center [1102, 47] width 104 height 36
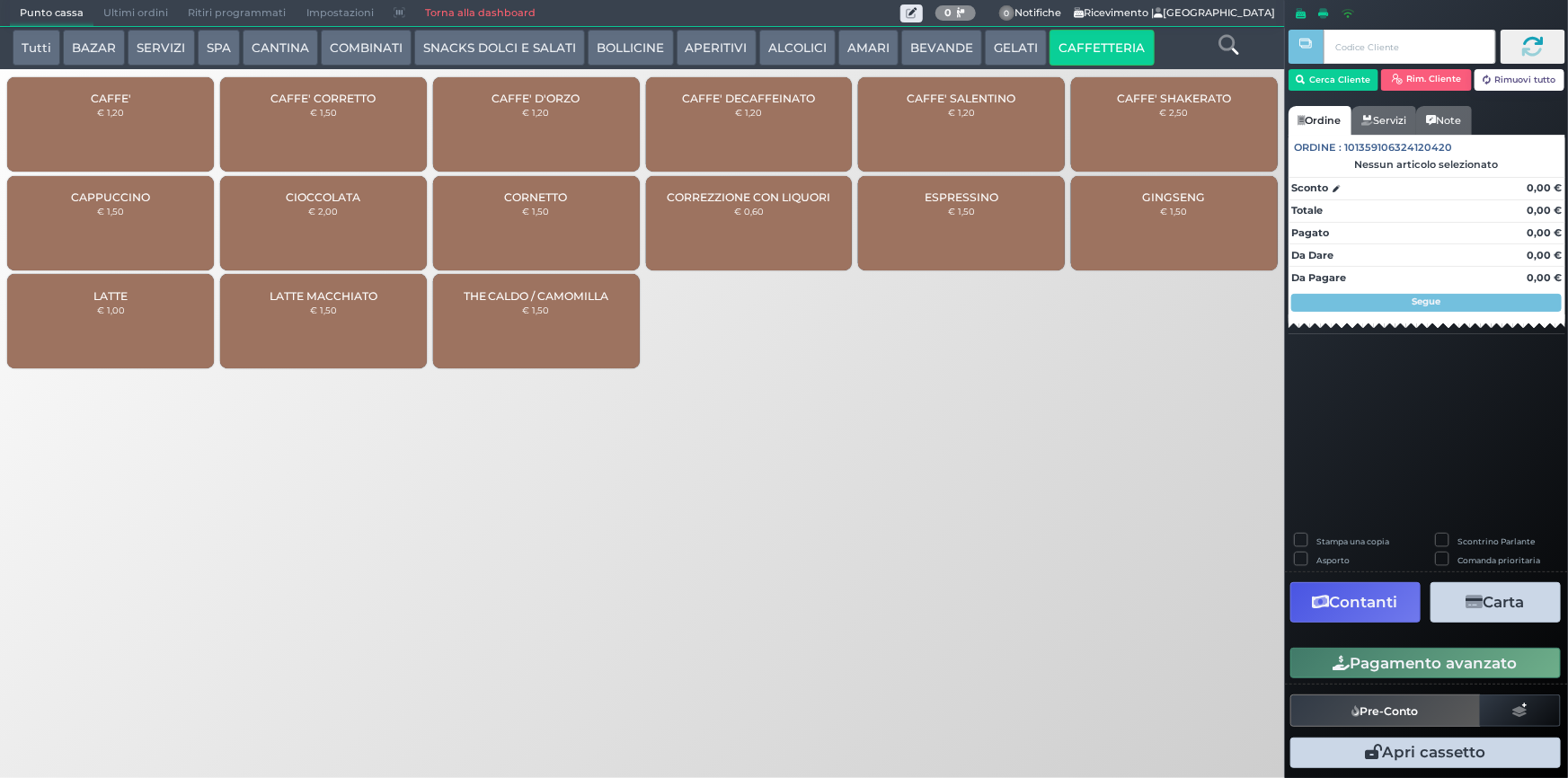
click at [148, 115] on div "CAFFE' € 1,20" at bounding box center [110, 124] width 206 height 94
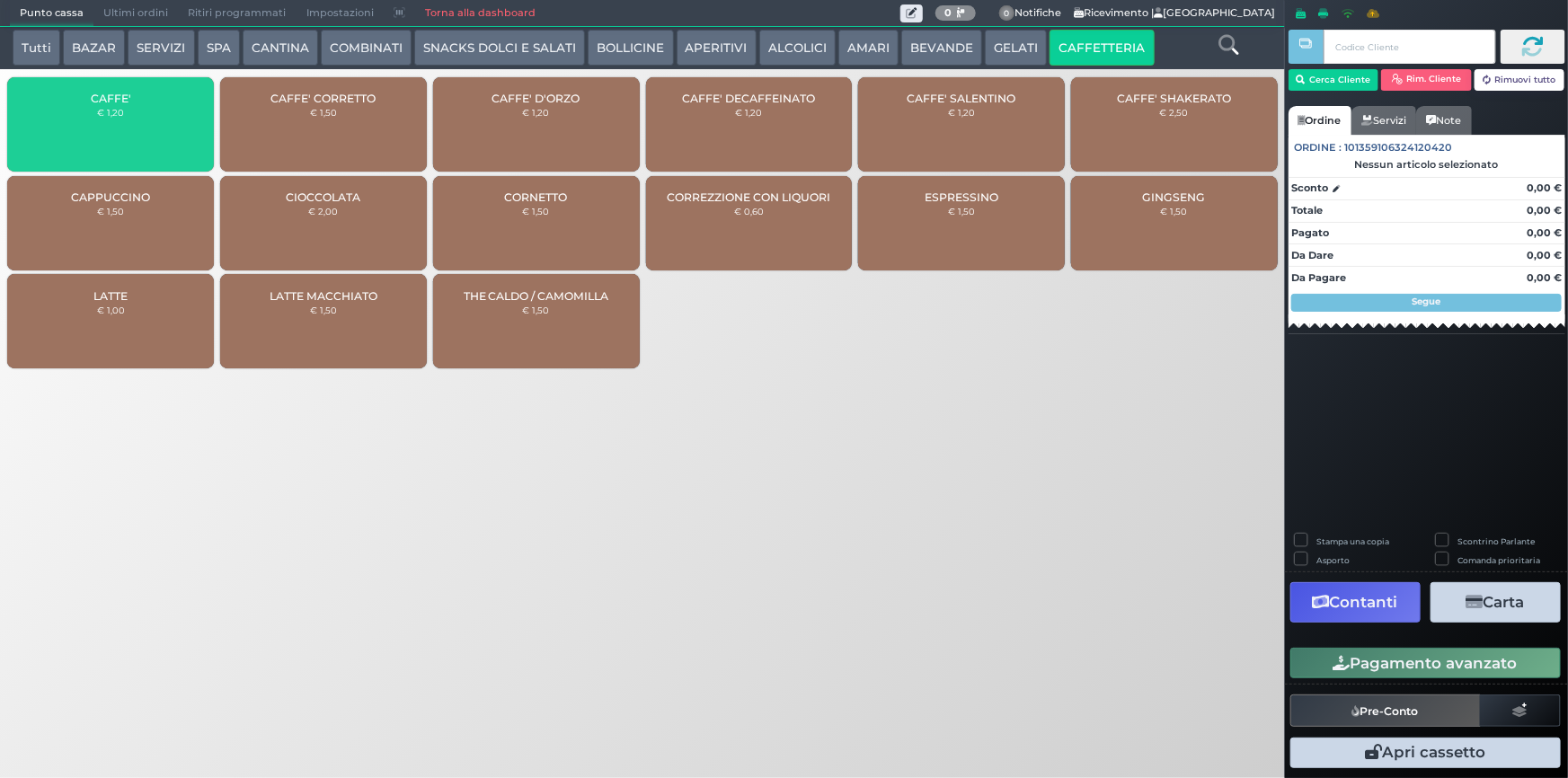
click at [148, 115] on div "CAFFE' € 1,20" at bounding box center [110, 124] width 206 height 94
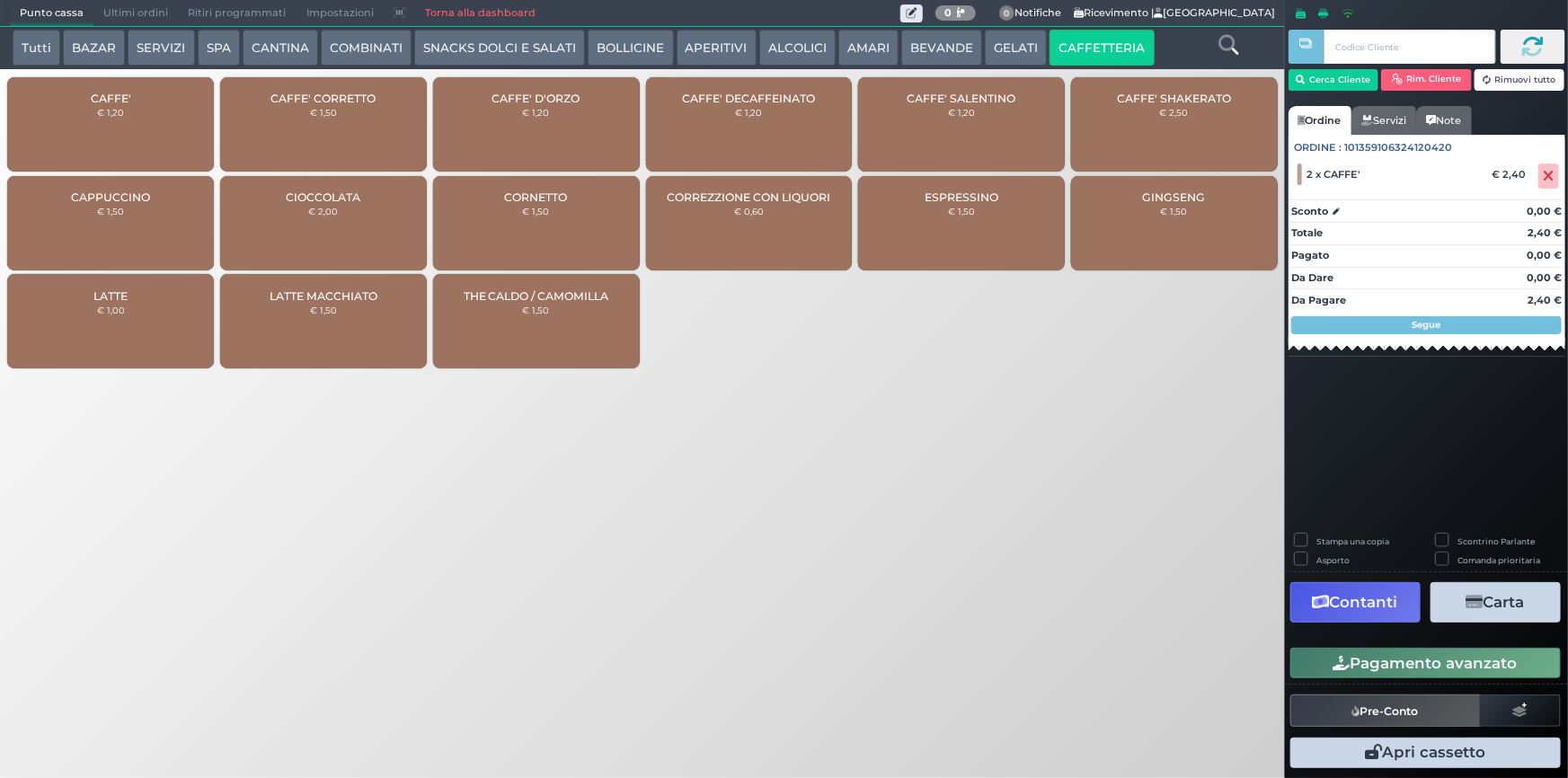
click at [1371, 676] on button "Pagamento avanzato" at bounding box center [1425, 663] width 270 height 30
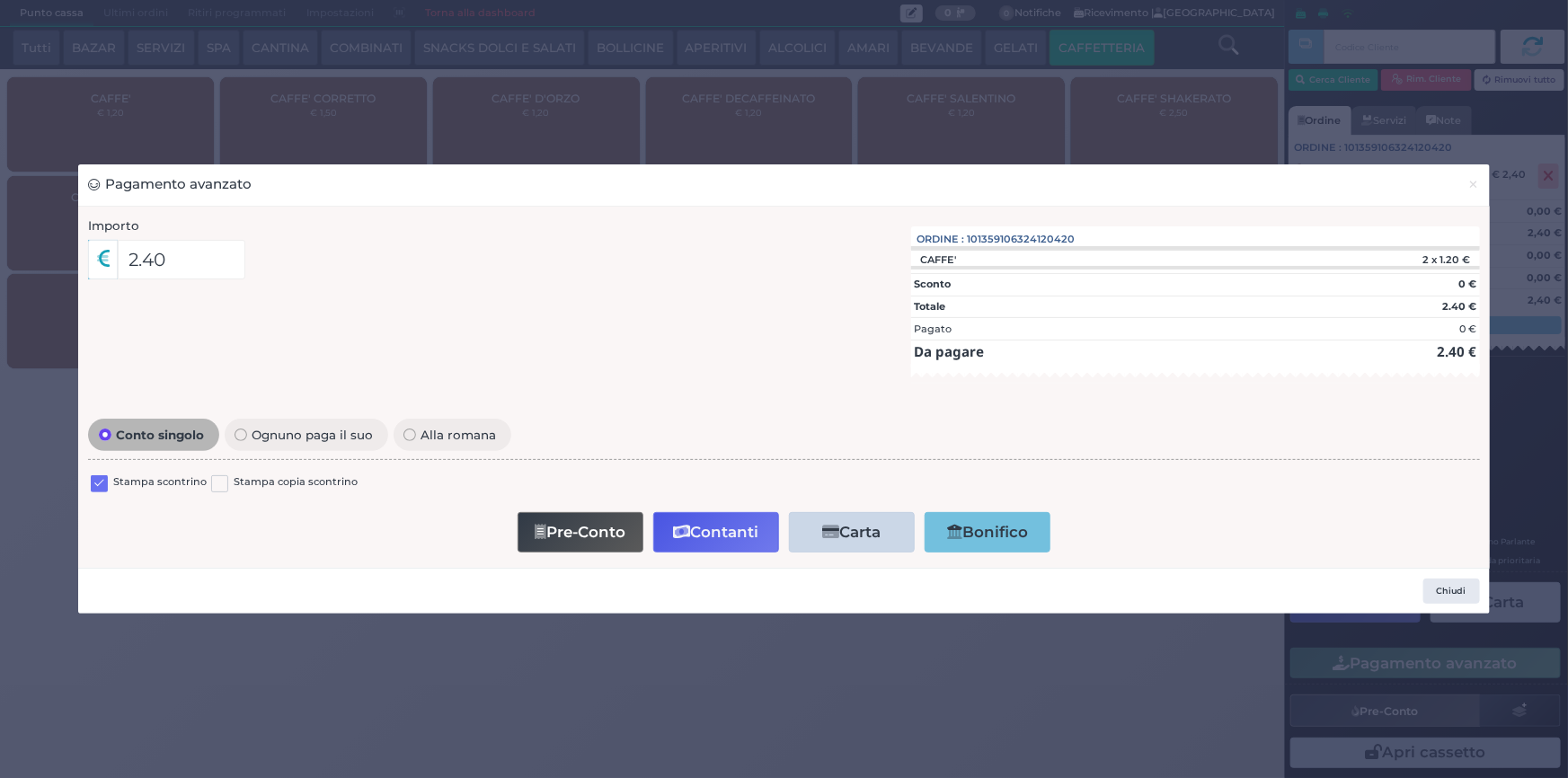
click at [87, 477] on div "Conto singolo Ognuno paga il suo Alla romana Stampa scontrino Stampa copia scon…" at bounding box center [784, 485] width 1409 height 144
click at [98, 481] on label at bounding box center [99, 484] width 17 height 17
click at [0, 0] on input "checkbox" at bounding box center [0, 0] width 0 height 0
click at [701, 526] on button "Contanti" at bounding box center [716, 532] width 126 height 40
